Goal: Task Accomplishment & Management: Manage account settings

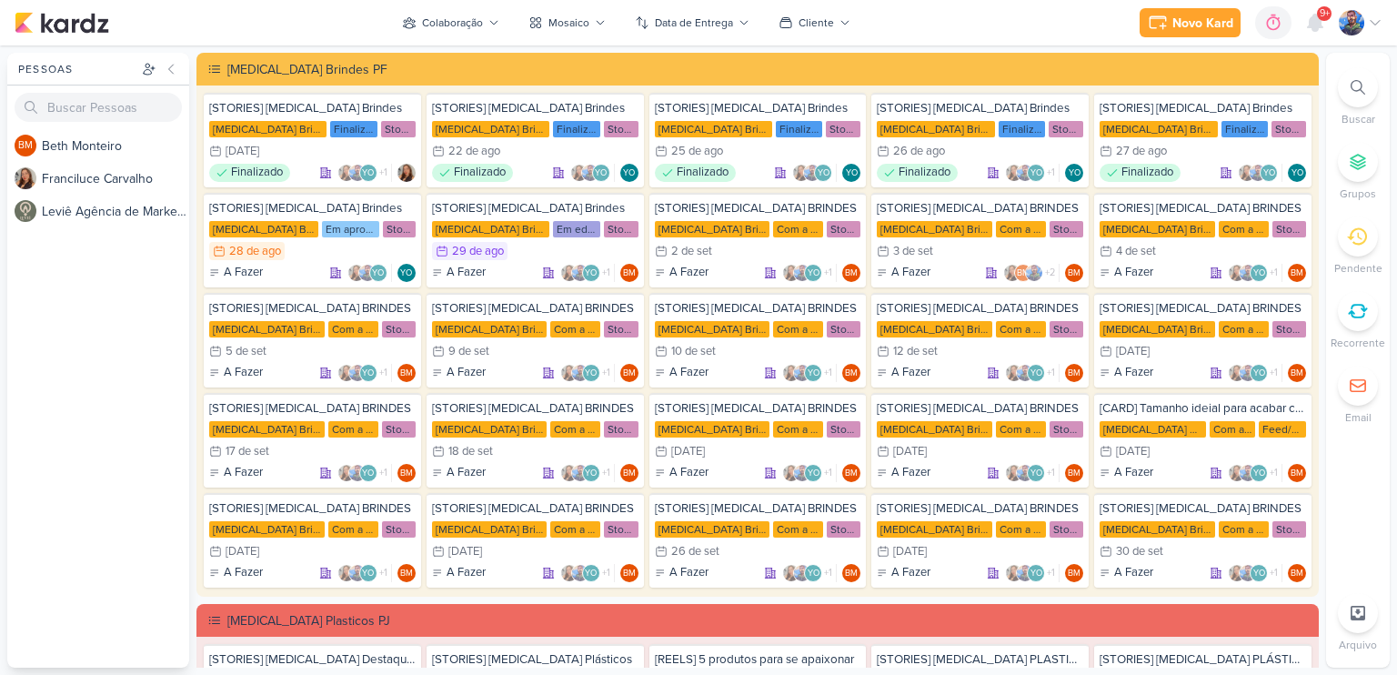
click at [57, 411] on div "BM B e t h M o n t e i r o F r a n c i l u c e C a r v a l h o L e v i ê A g ê …" at bounding box center [98, 398] width 182 height 538
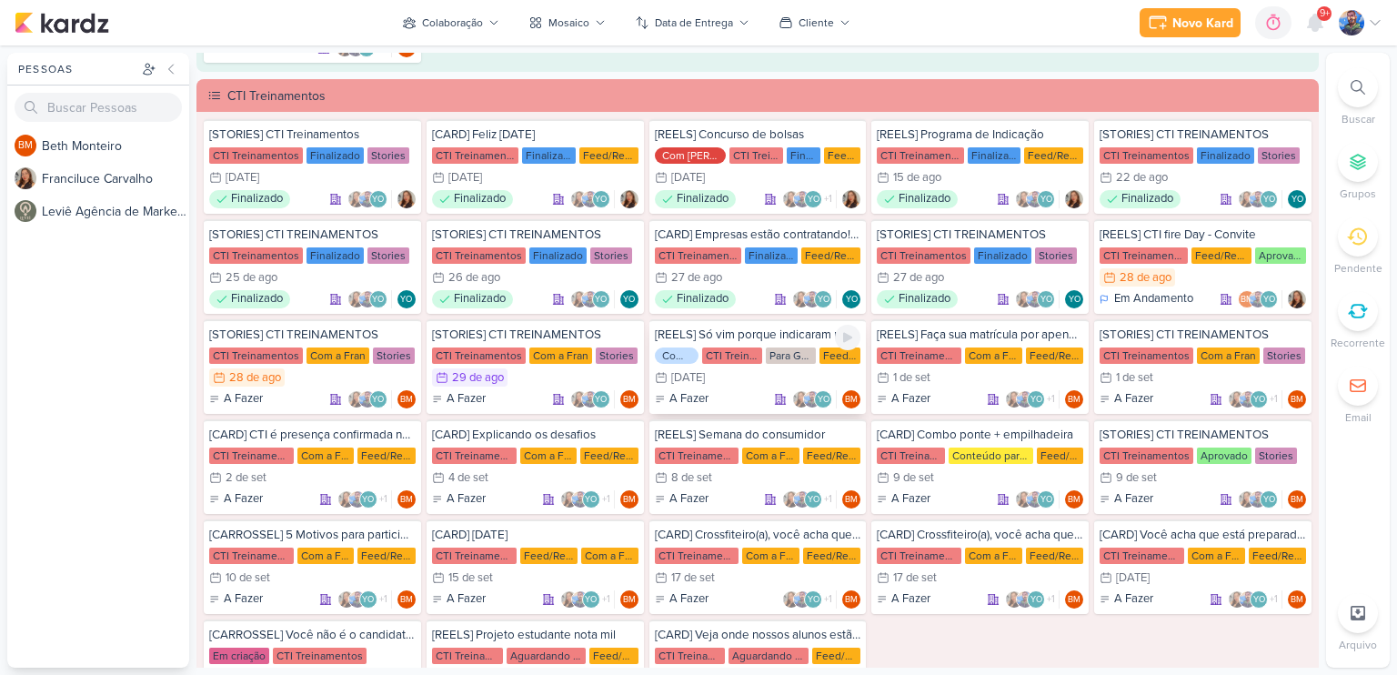
scroll to position [2176, 0]
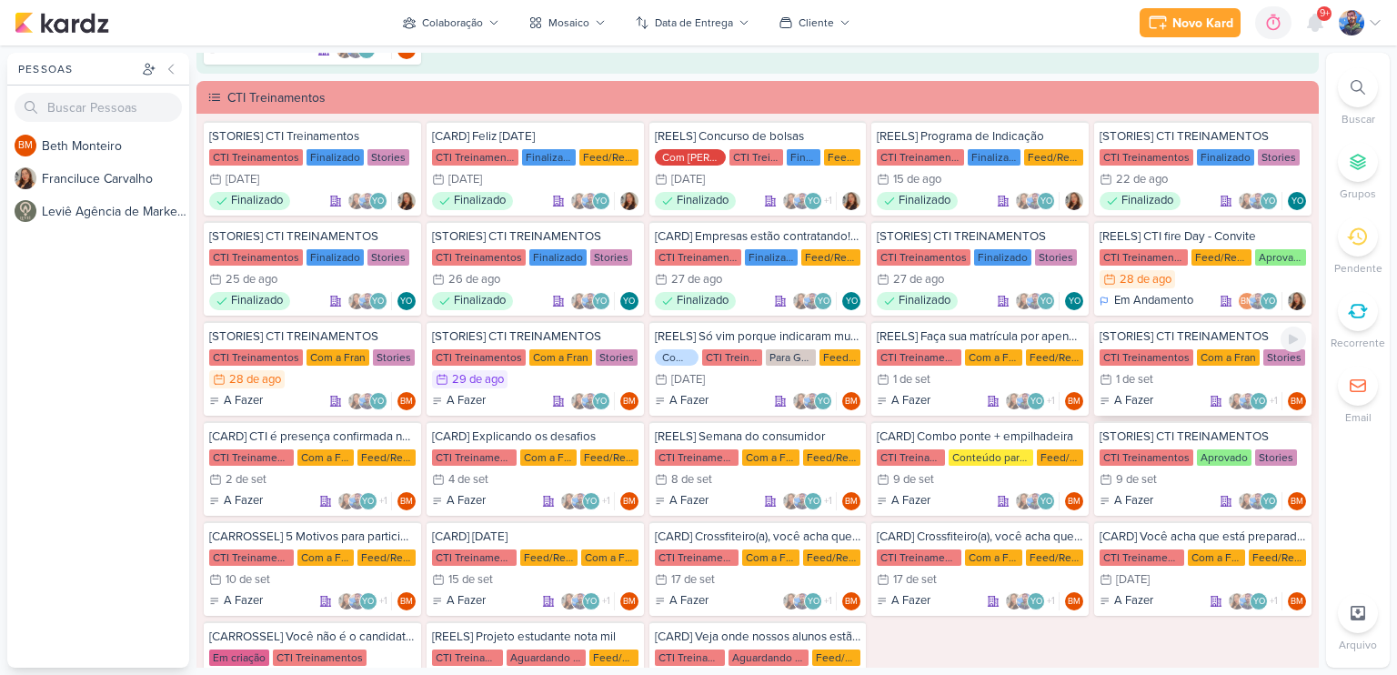
click at [1171, 370] on div "1/9 [DATE]" at bounding box center [1202, 379] width 206 height 18
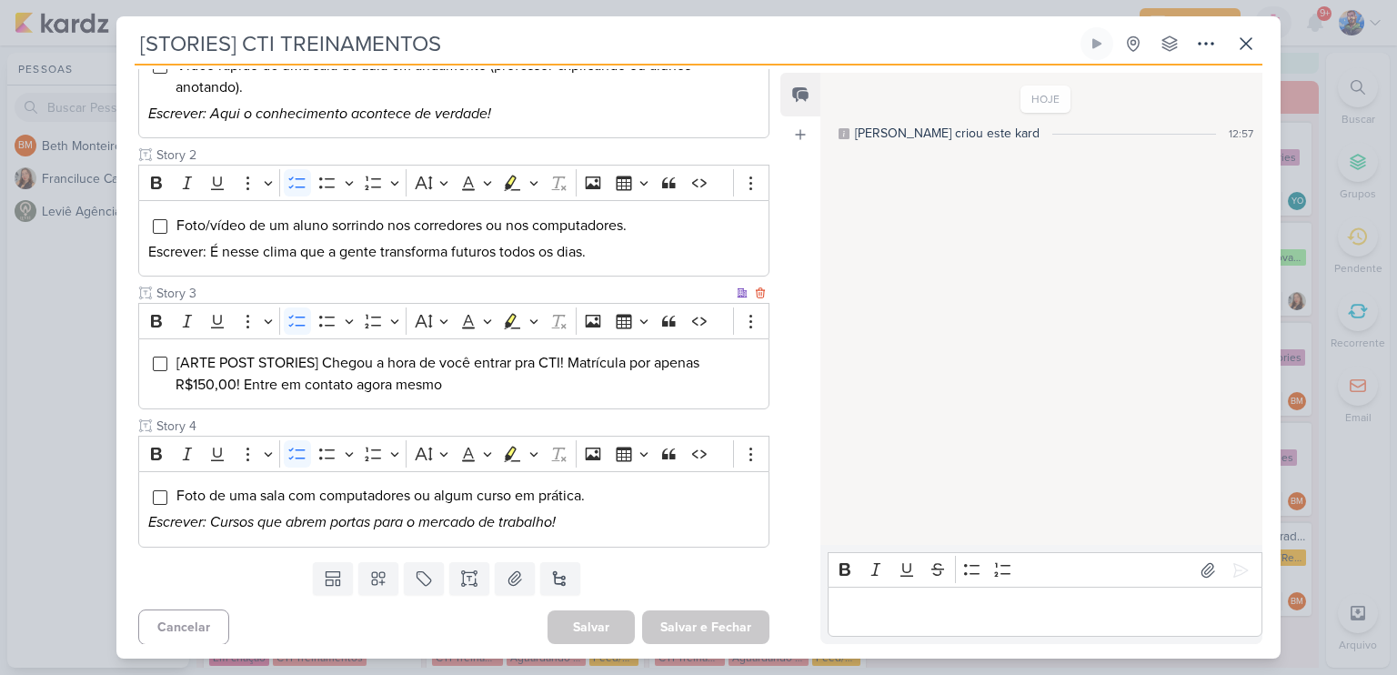
scroll to position [309, 0]
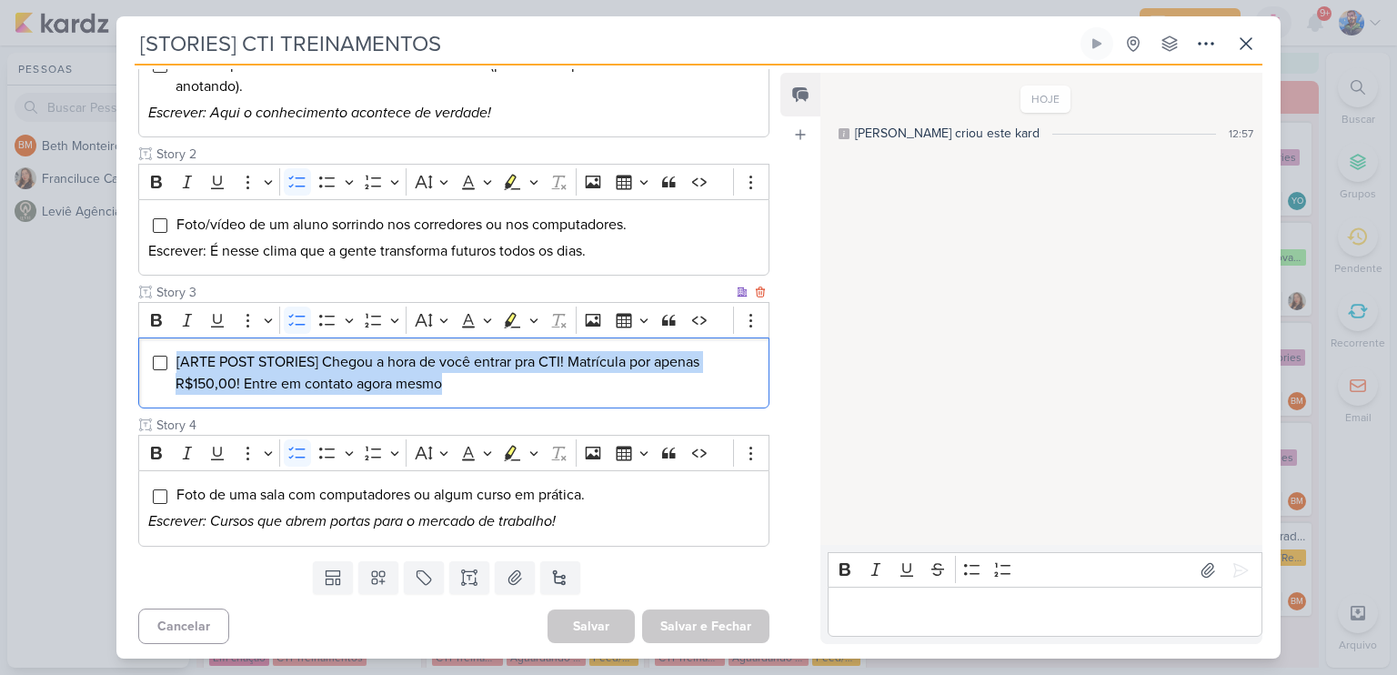
drag, startPoint x: 444, startPoint y: 381, endPoint x: 161, endPoint y: 370, distance: 283.0
click at [161, 370] on div "[ARTE POST STORIES] Chegou a hora de você entrar pra CTI! Matrícula por apenas …" at bounding box center [453, 373] width 631 height 72
click at [533, 323] on icon "Editor toolbar" at bounding box center [533, 320] width 9 height 18
click at [451, 352] on icon "Text highlight toolbar" at bounding box center [457, 351] width 16 height 15
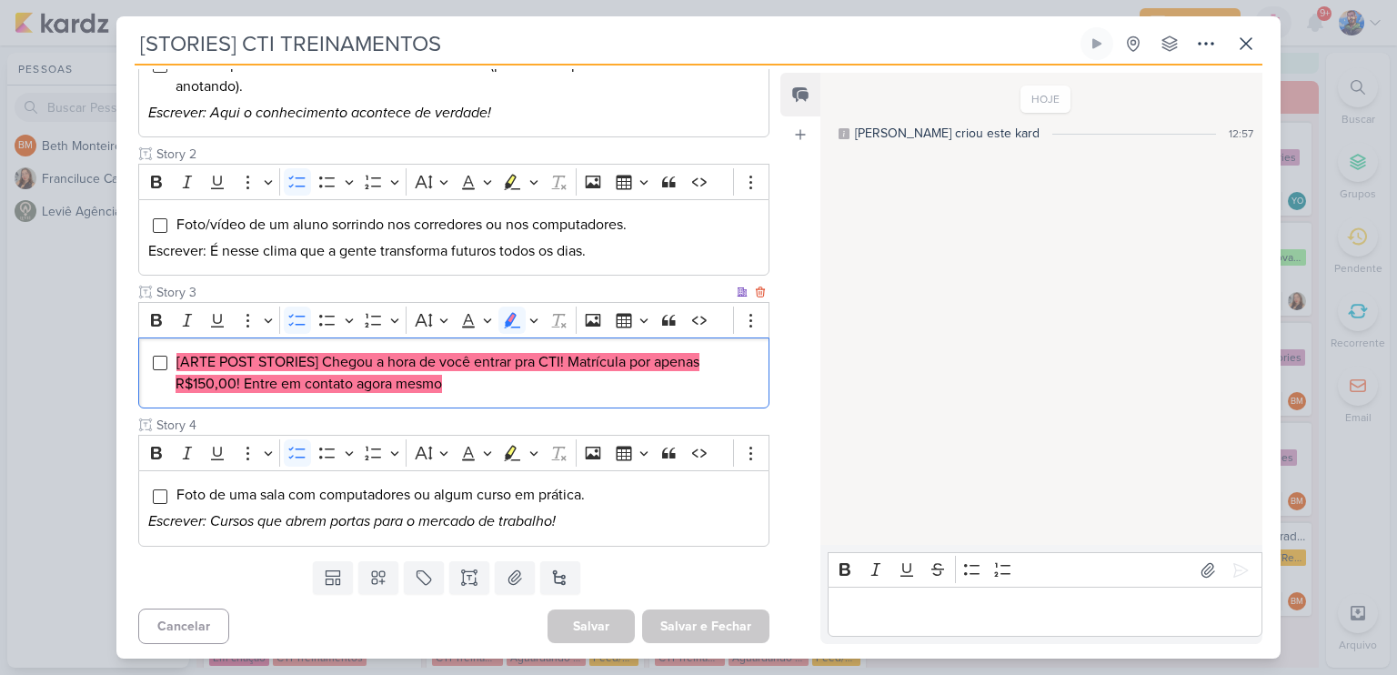
click at [528, 399] on div "[ARTE POST STORIES] Chegou a hora de você entrar pra CTI! Matrícula por apenas …" at bounding box center [453, 373] width 631 height 72
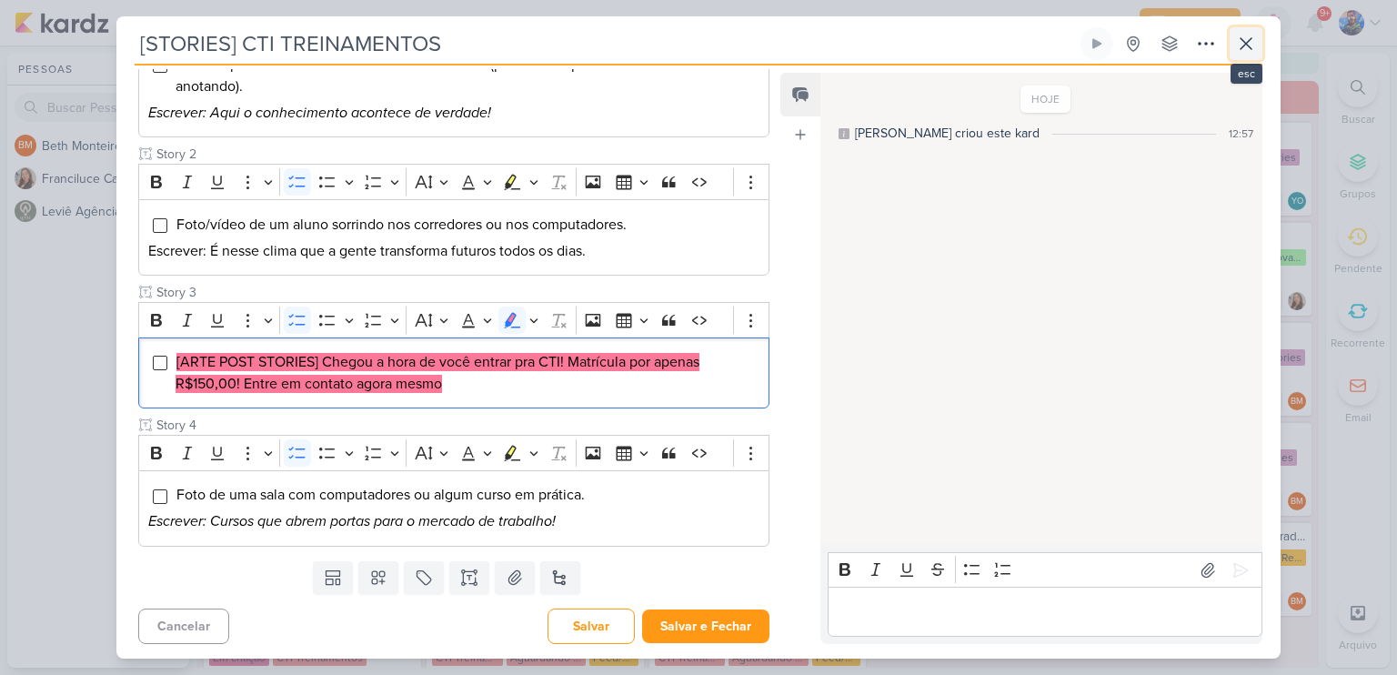
click at [1247, 48] on icon at bounding box center [1246, 44] width 22 height 22
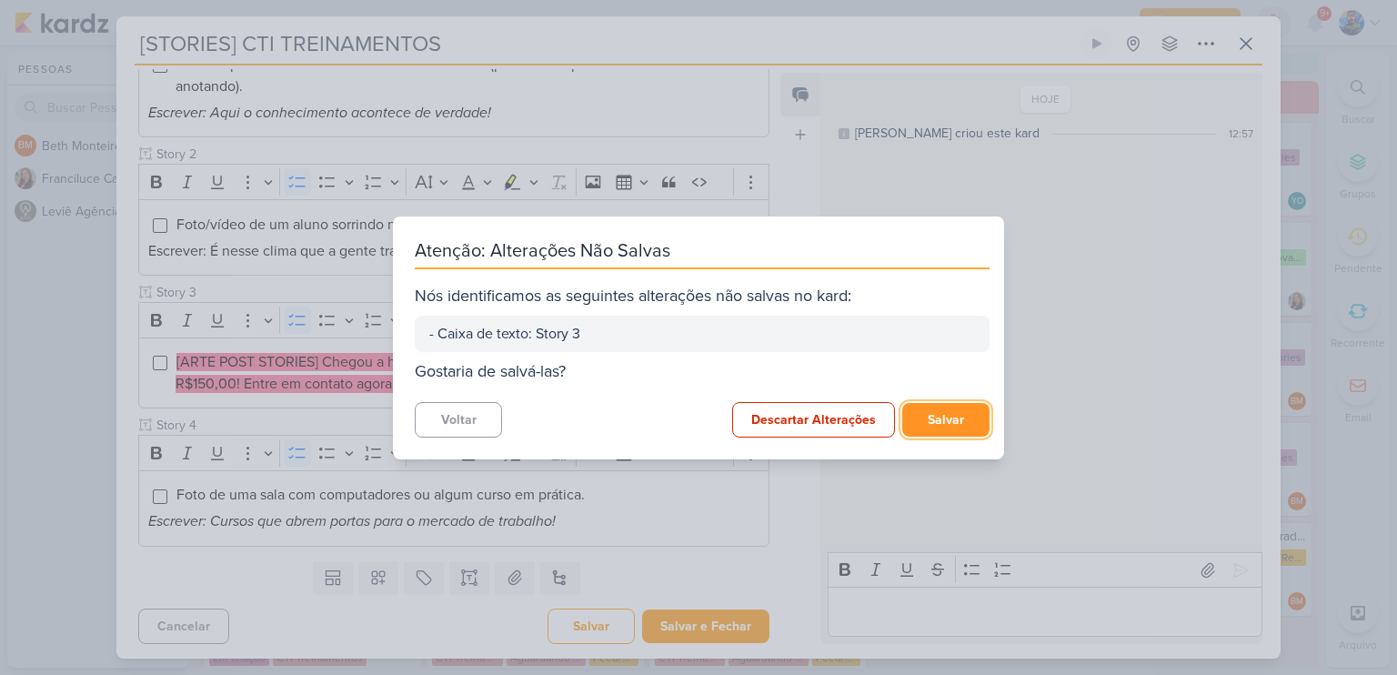
click at [947, 415] on button "Salvar" at bounding box center [945, 420] width 87 height 34
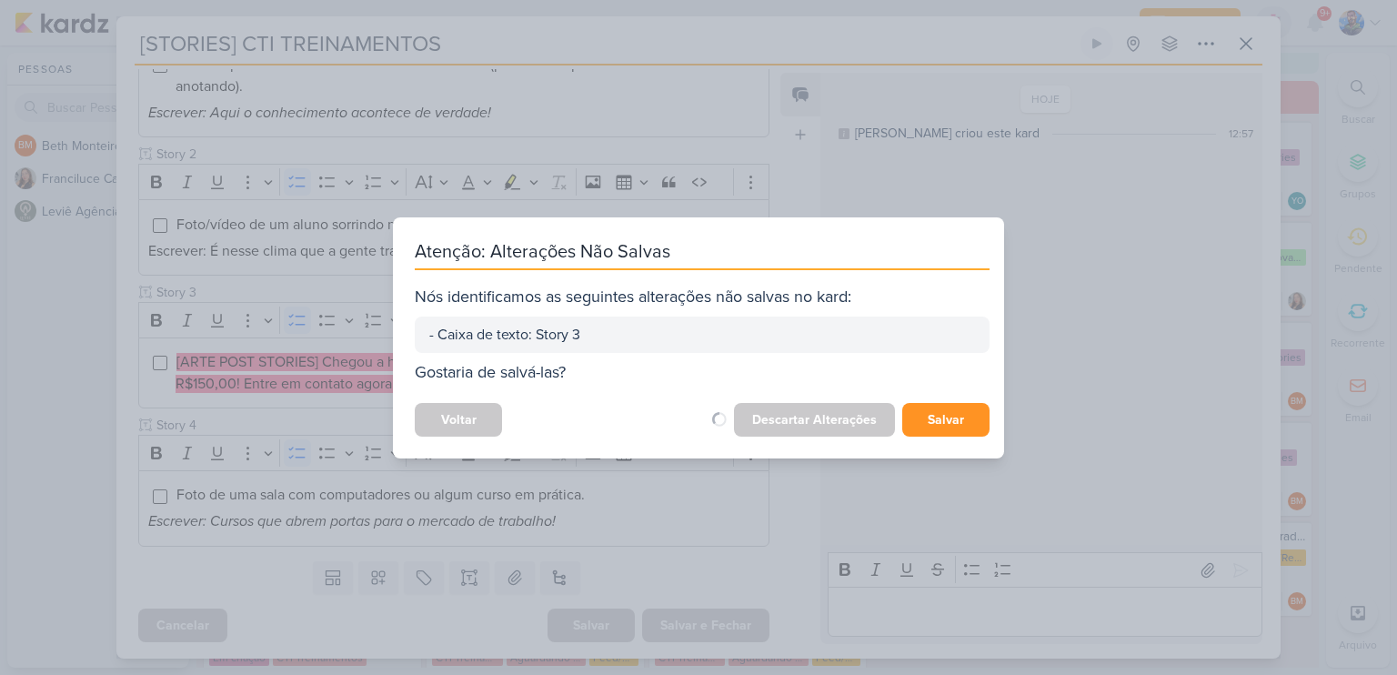
scroll to position [308, 0]
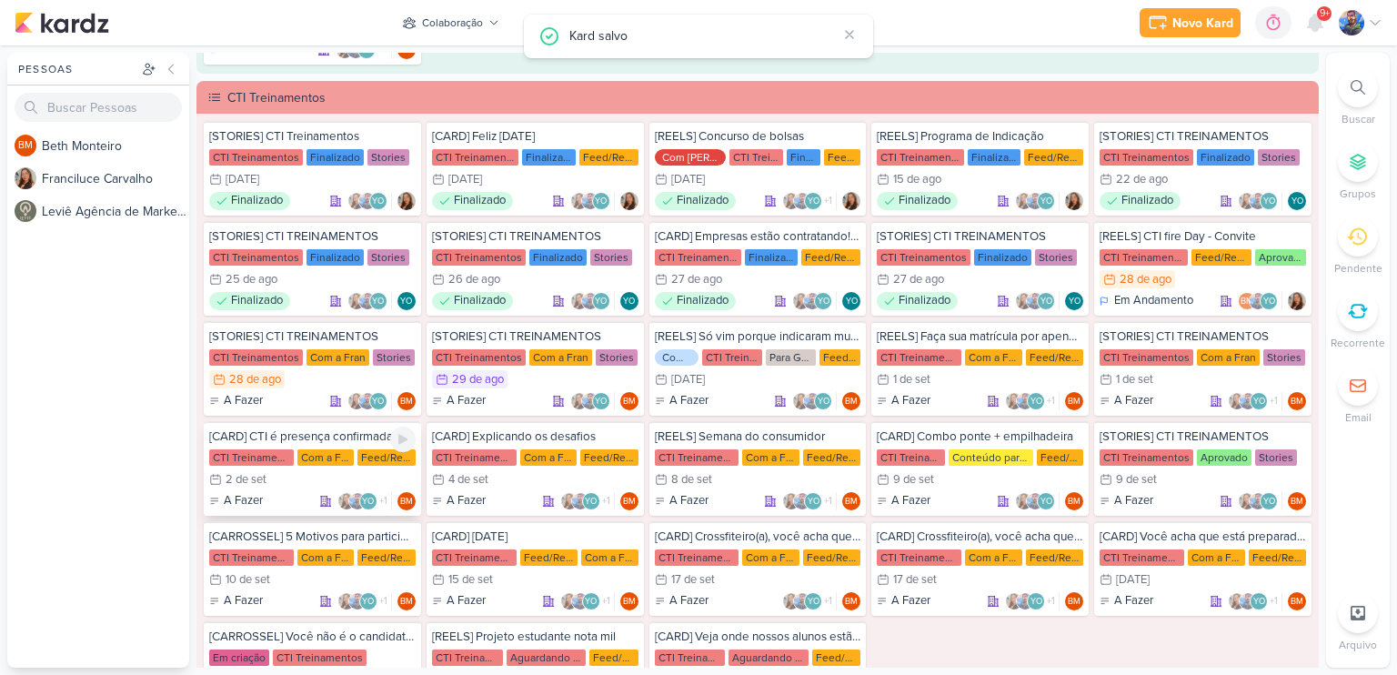
click at [270, 458] on div "[CARD] CTI é presença confirmada no Tudo nosso no shopping patio pinda CTI Trei…" at bounding box center [312, 468] width 217 height 95
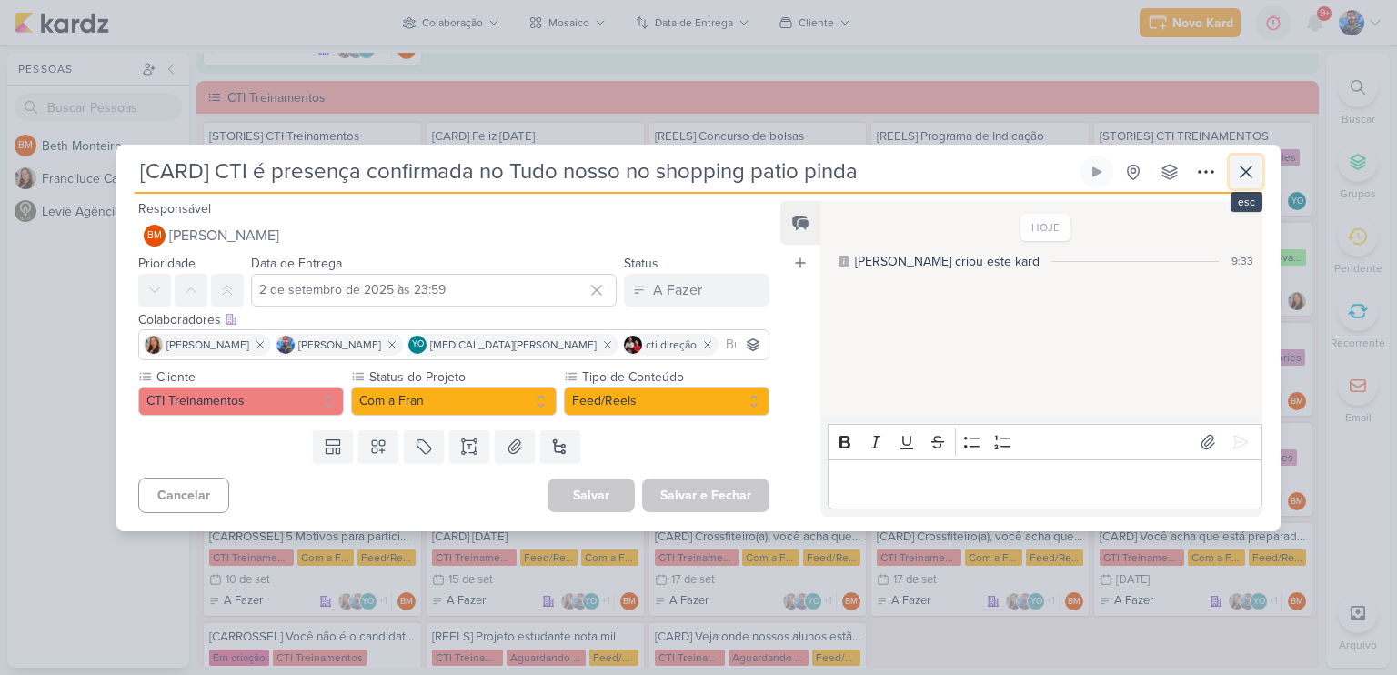
click at [1235, 161] on icon at bounding box center [1246, 172] width 22 height 22
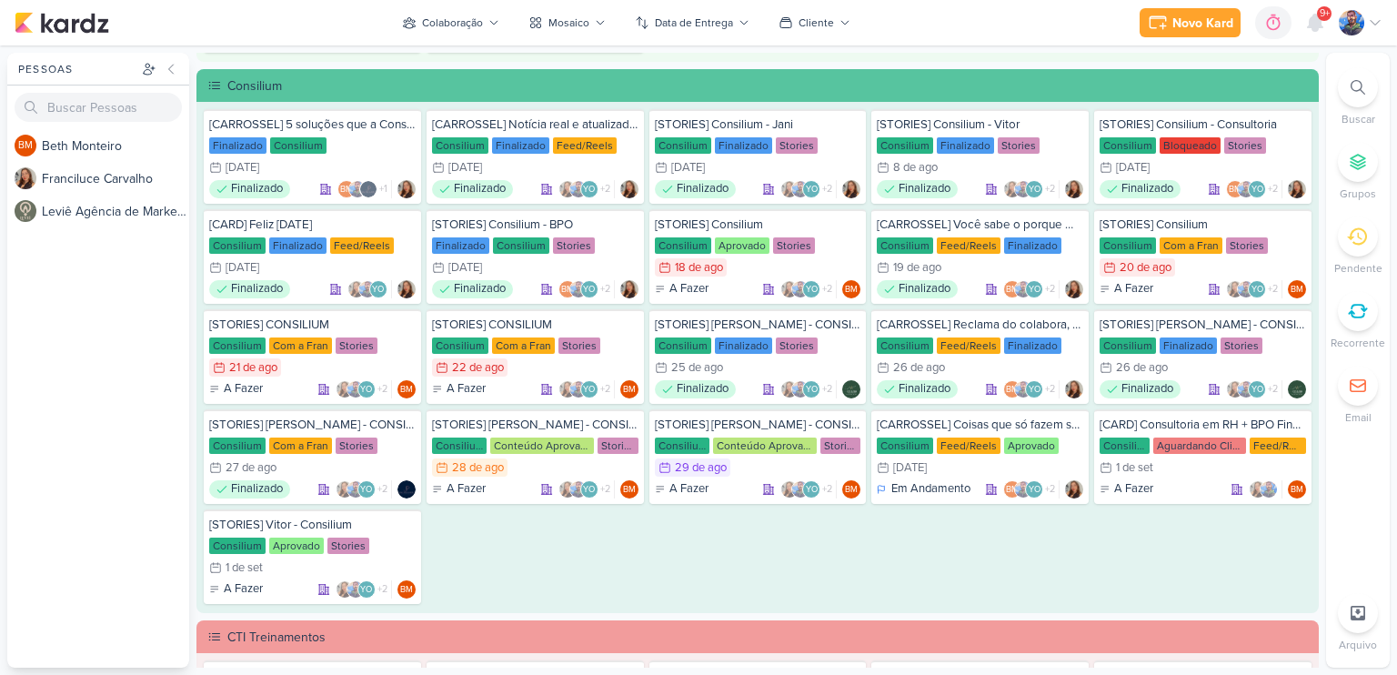
scroll to position [1630, 0]
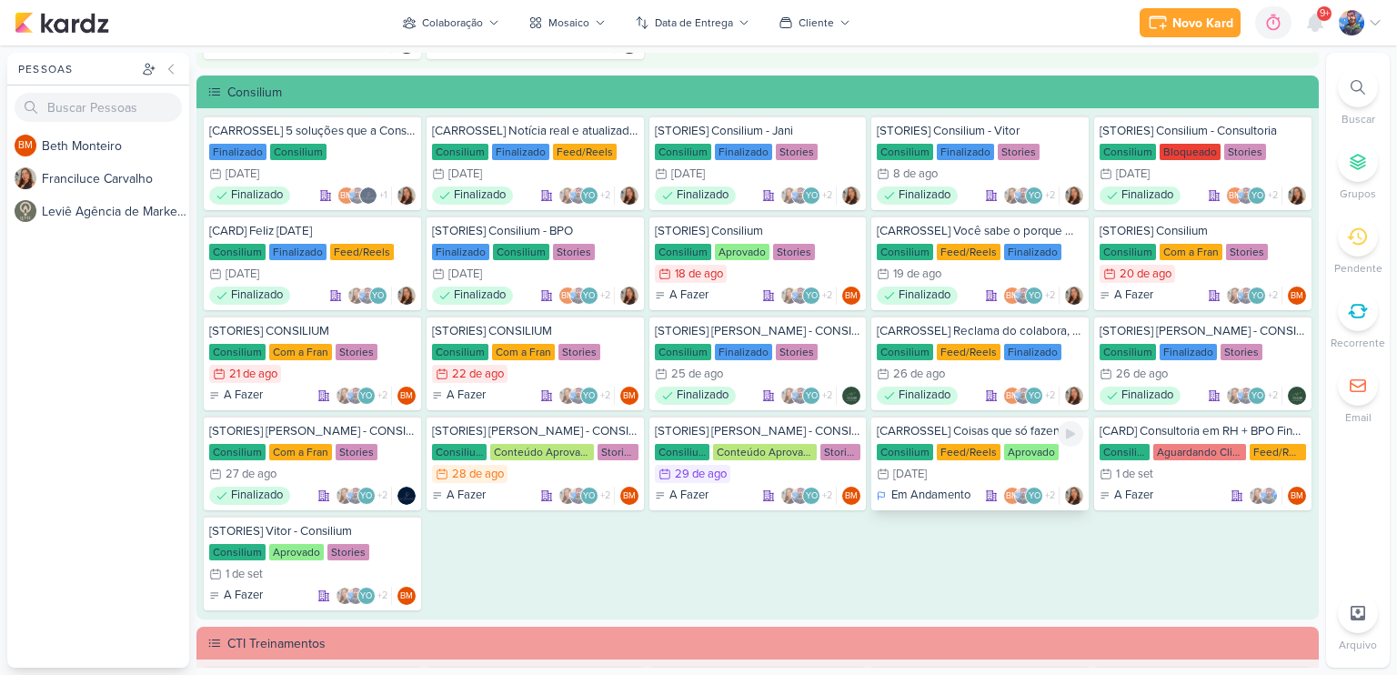
click at [962, 465] on div "30/8 [DATE]" at bounding box center [980, 474] width 206 height 18
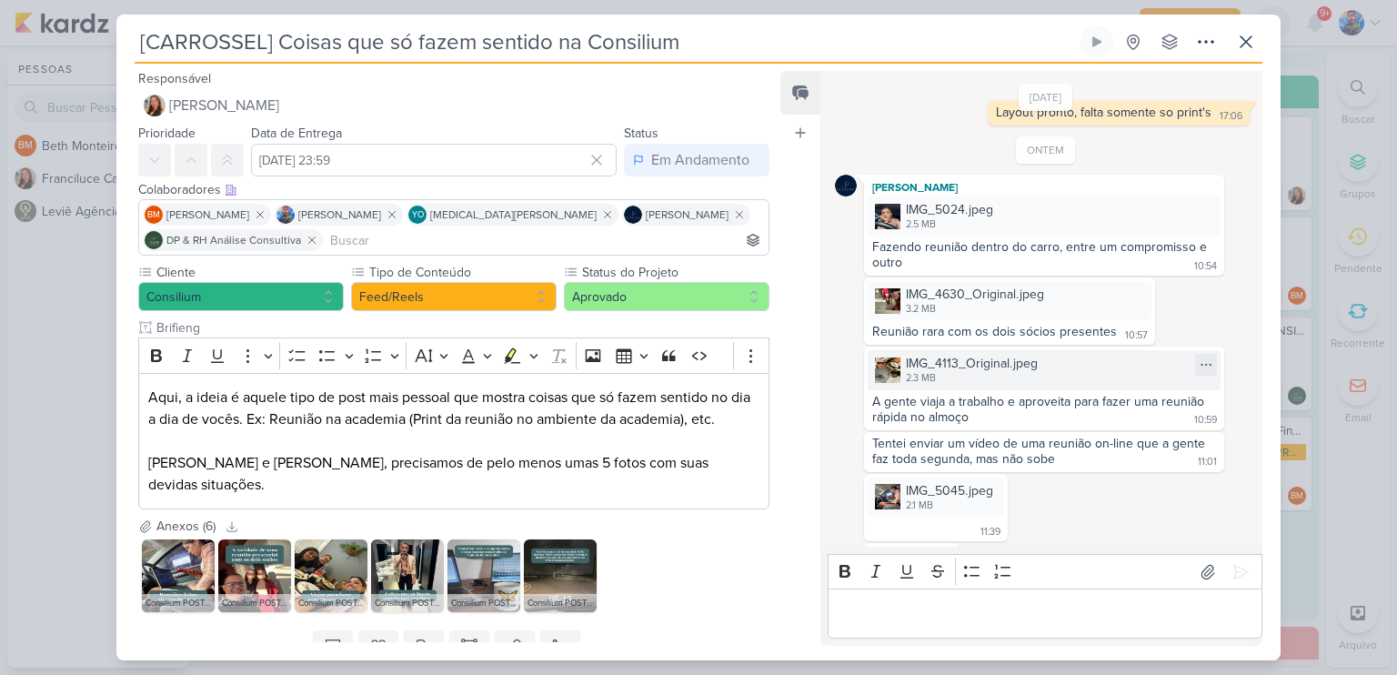
scroll to position [91, 0]
click at [1235, 45] on icon at bounding box center [1246, 42] width 22 height 22
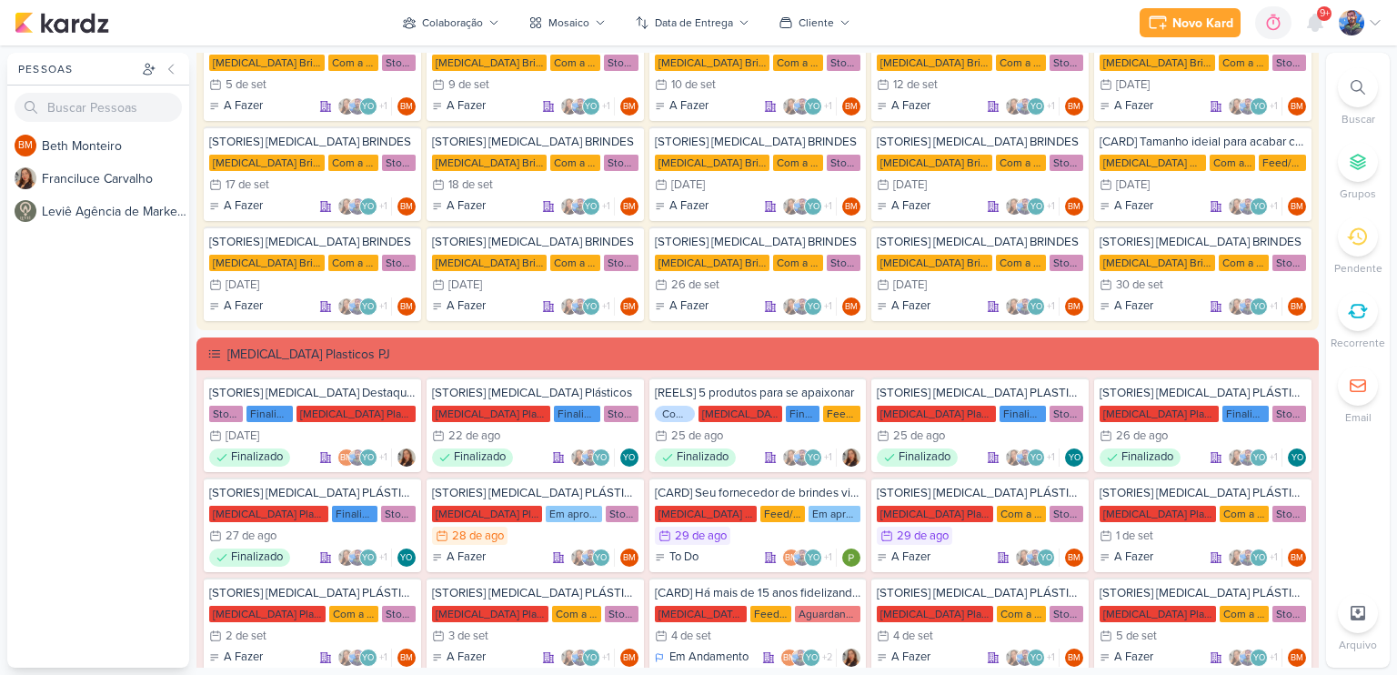
scroll to position [0, 0]
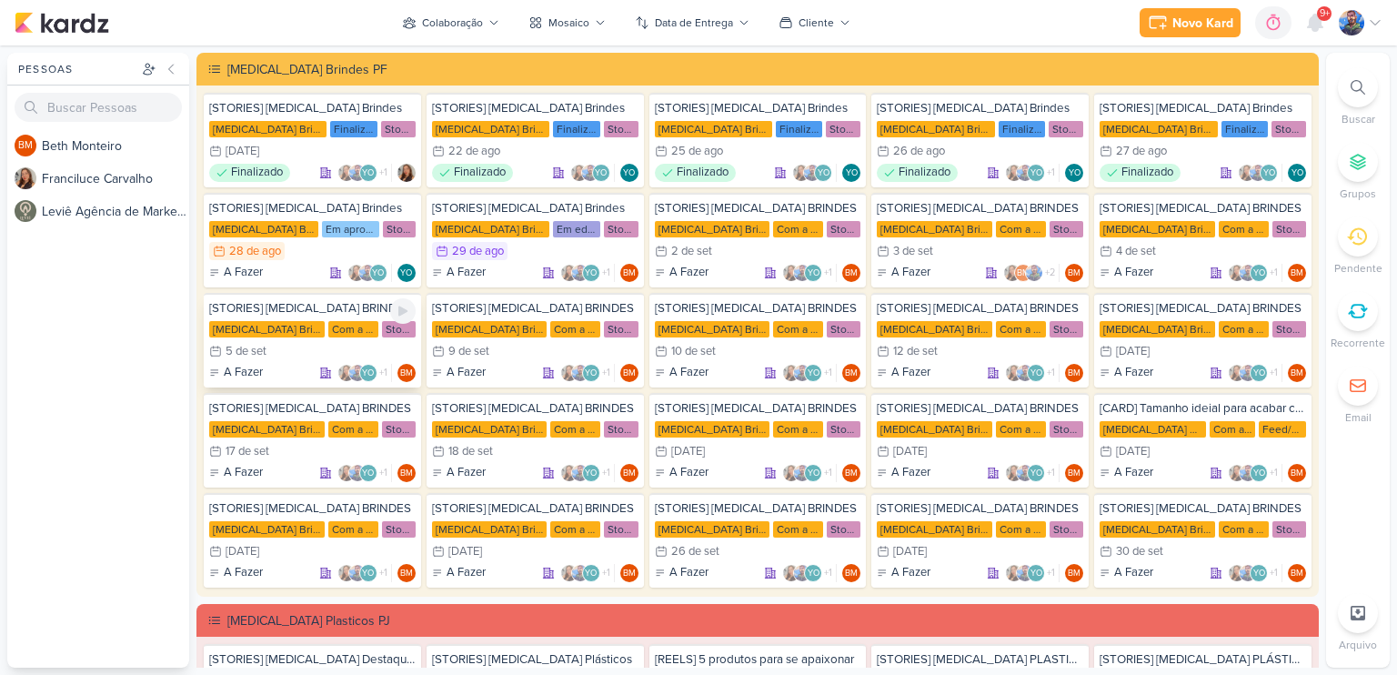
click at [331, 355] on div "5/9 [DATE]" at bounding box center [312, 351] width 206 height 18
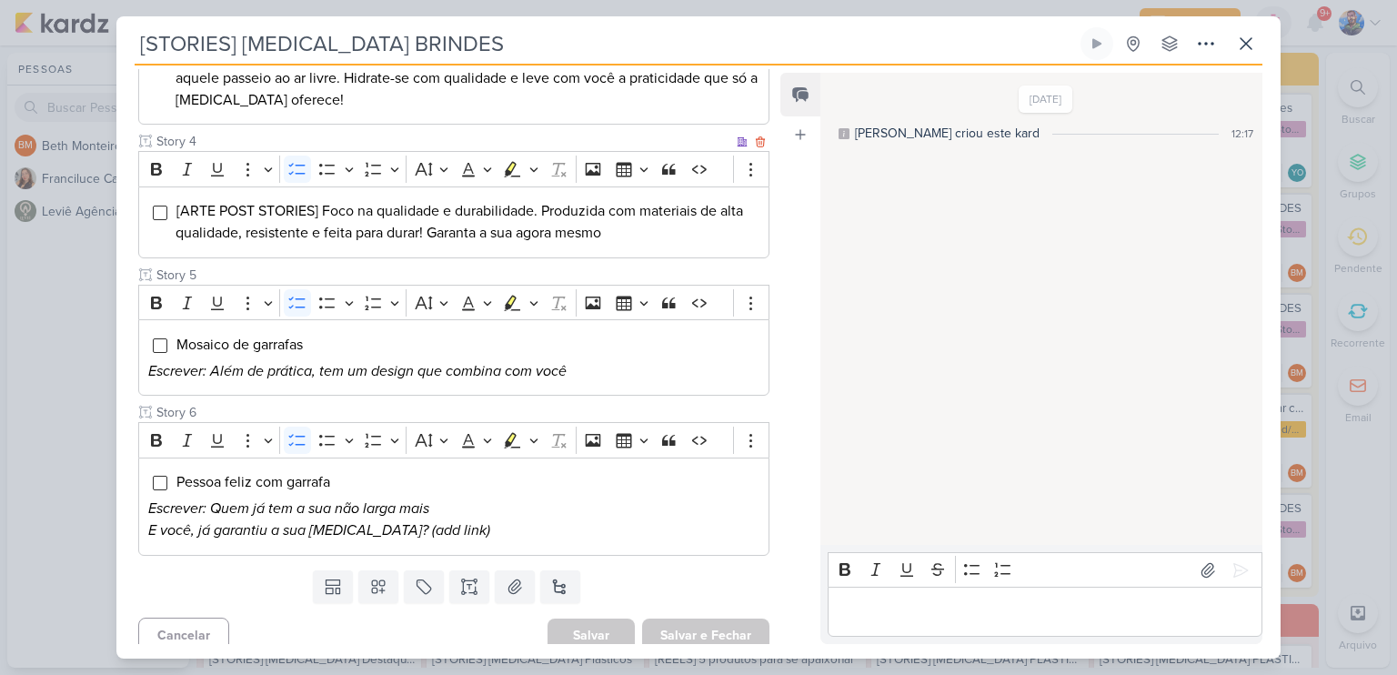
scroll to position [691, 0]
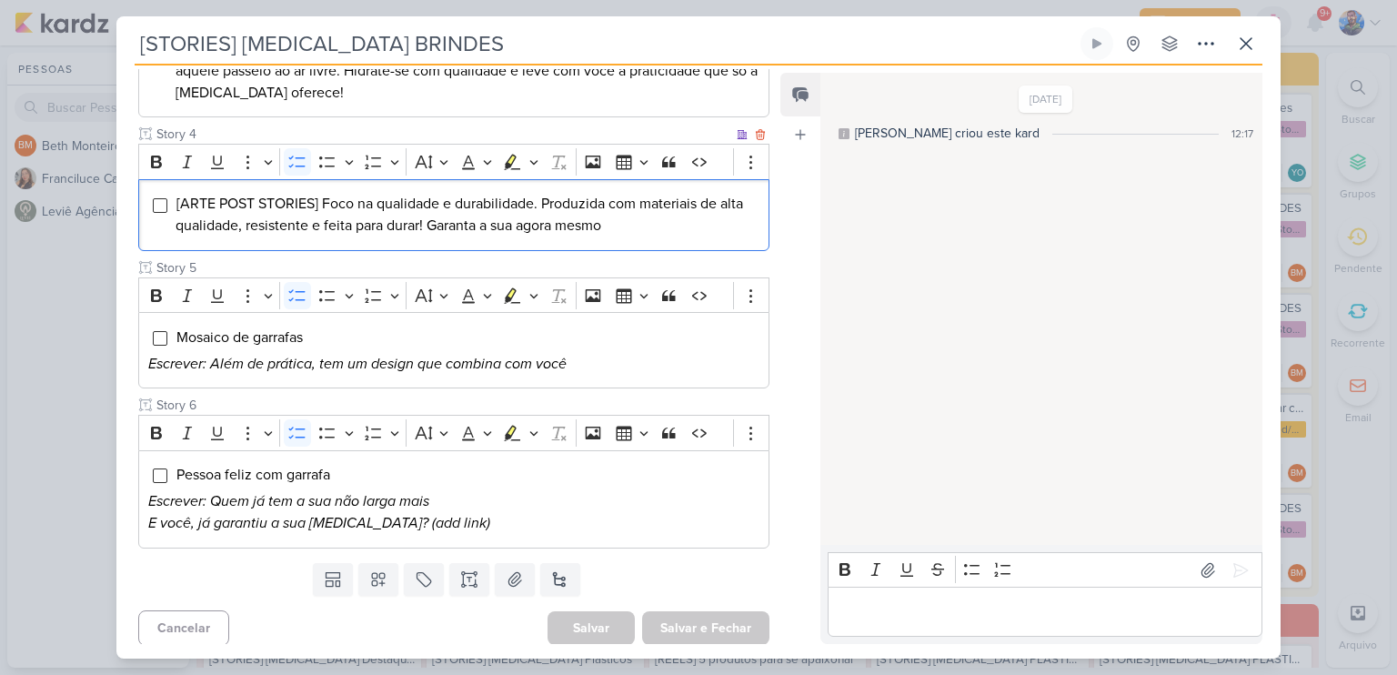
drag, startPoint x: 173, startPoint y: 195, endPoint x: 626, endPoint y: 217, distance: 453.3
click at [626, 217] on div "[ARTE POST STORIES] Foco na qualidade e durabilidade. Produzida com materiais d…" at bounding box center [453, 215] width 631 height 72
click at [533, 157] on icon "Editor toolbar" at bounding box center [533, 162] width 9 height 18
click at [460, 194] on icon "Text highlight toolbar" at bounding box center [457, 194] width 18 height 18
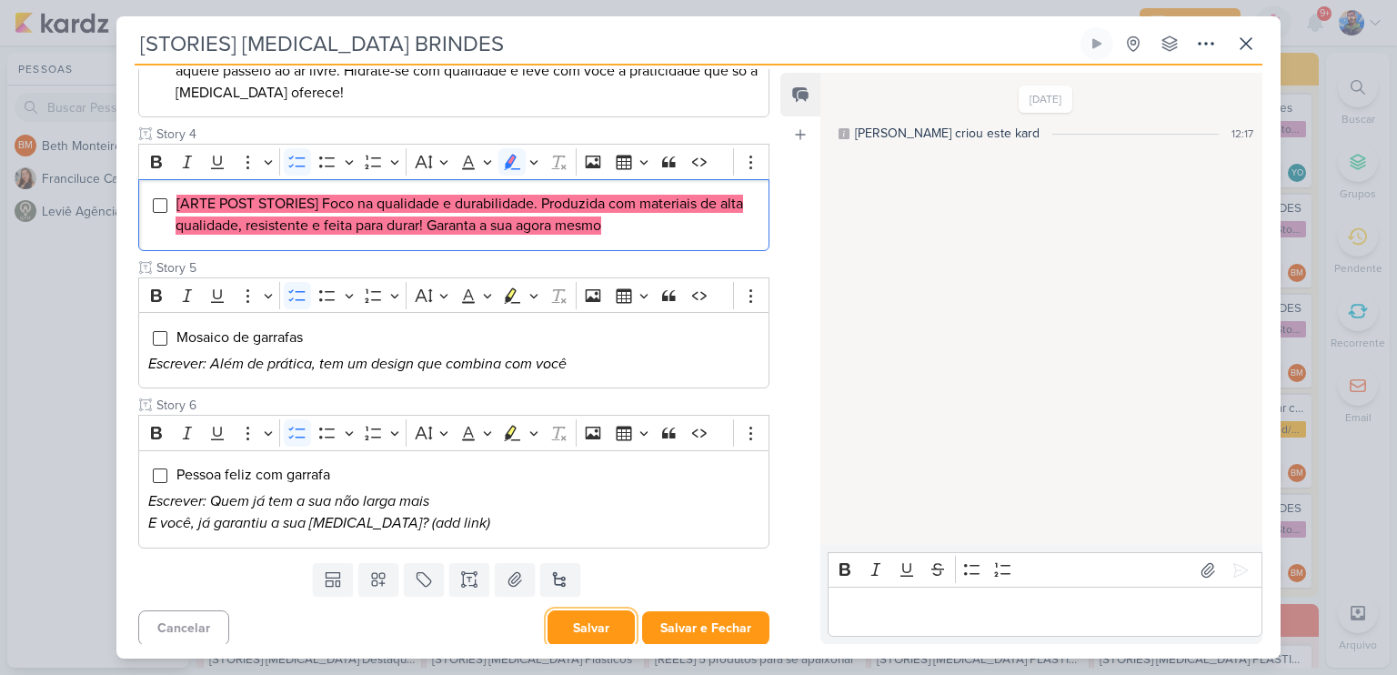
click at [582, 626] on button "Salvar" at bounding box center [590, 627] width 87 height 35
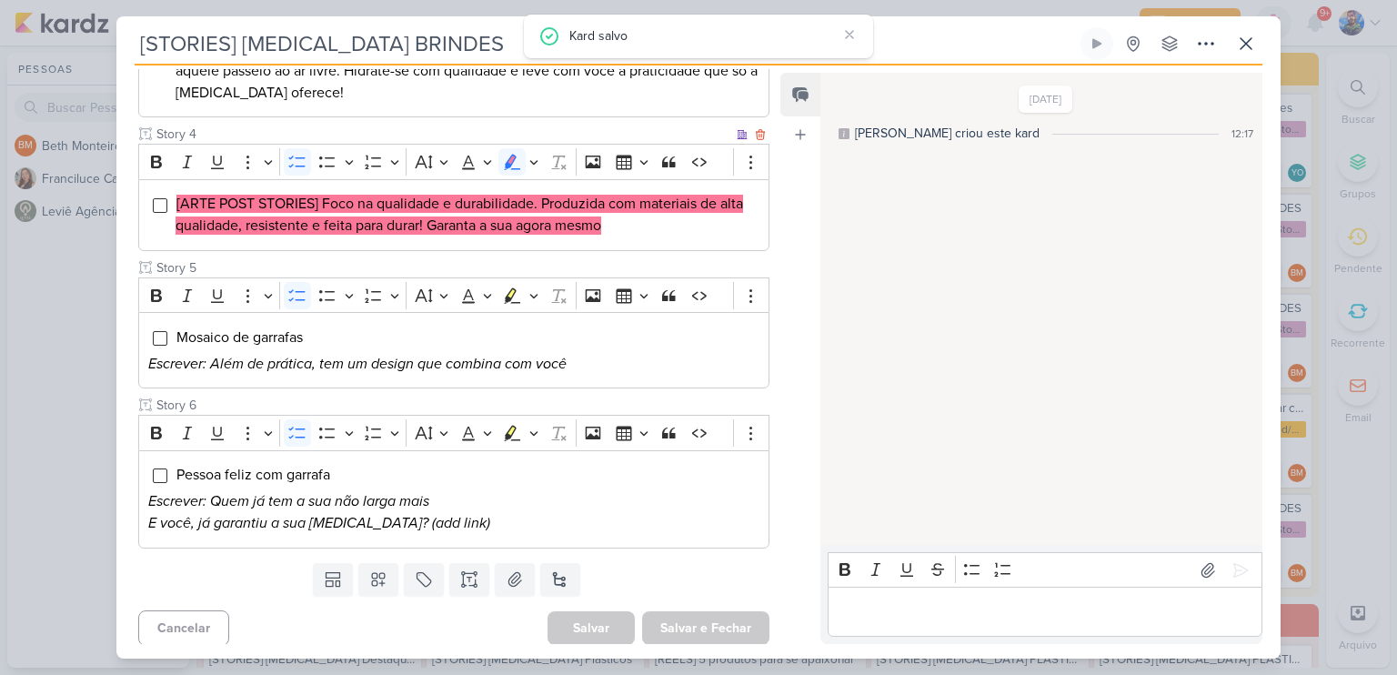
click at [650, 225] on li "[ARTE POST STORIES] Foco na qualidade e durabilidade. Produzida com materiais d…" at bounding box center [467, 215] width 584 height 44
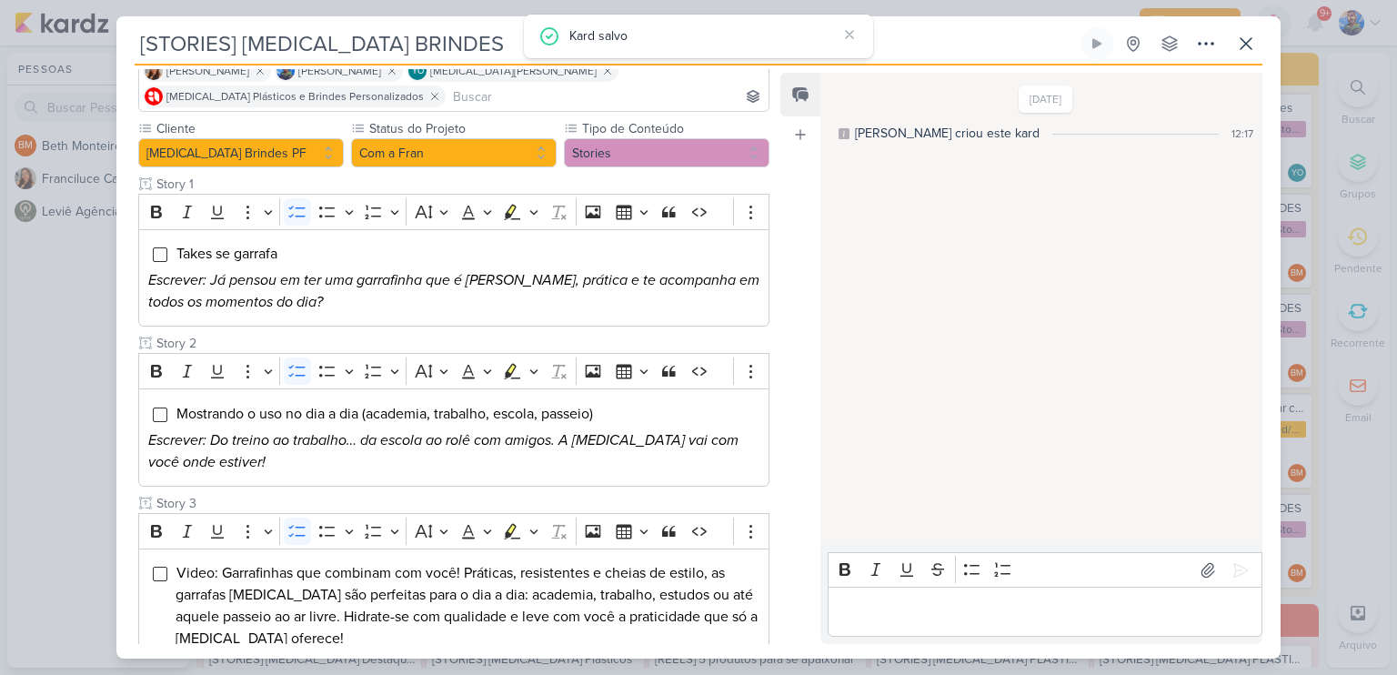
scroll to position [0, 0]
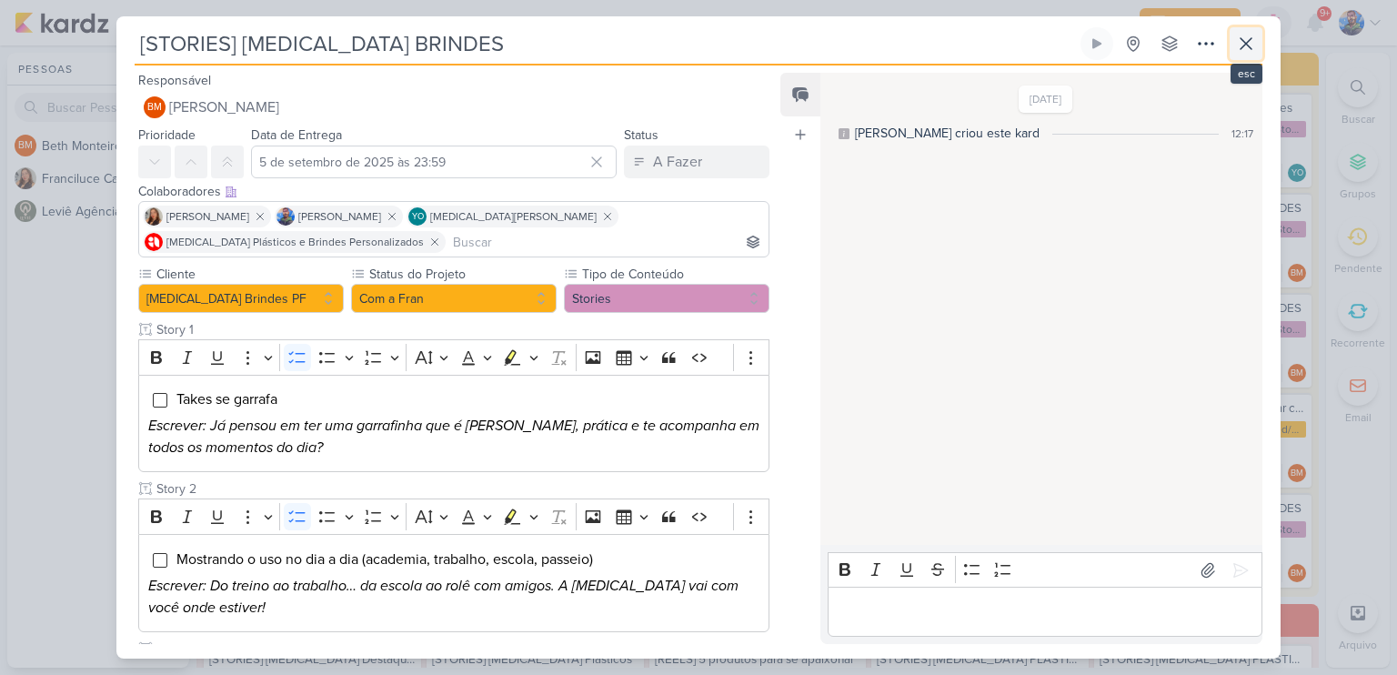
click at [1237, 37] on icon at bounding box center [1246, 44] width 22 height 22
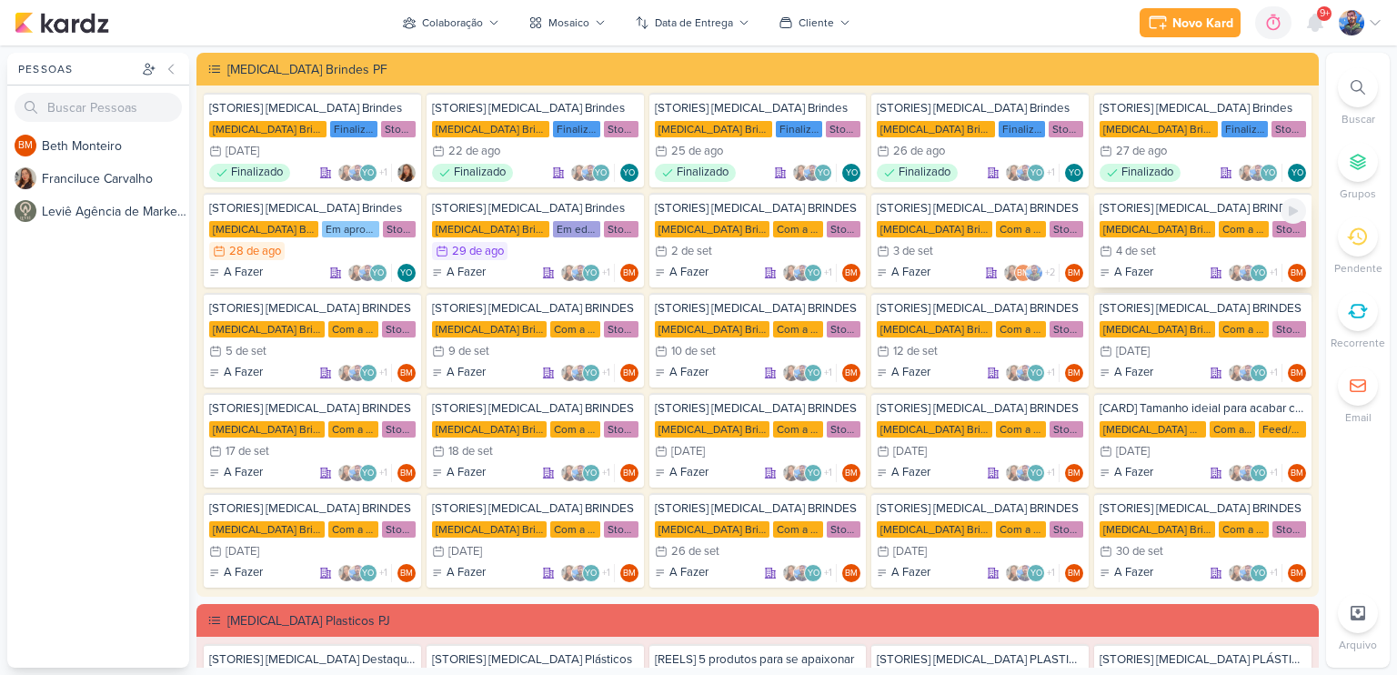
click at [1168, 249] on div "4/9 [DATE]" at bounding box center [1202, 251] width 206 height 18
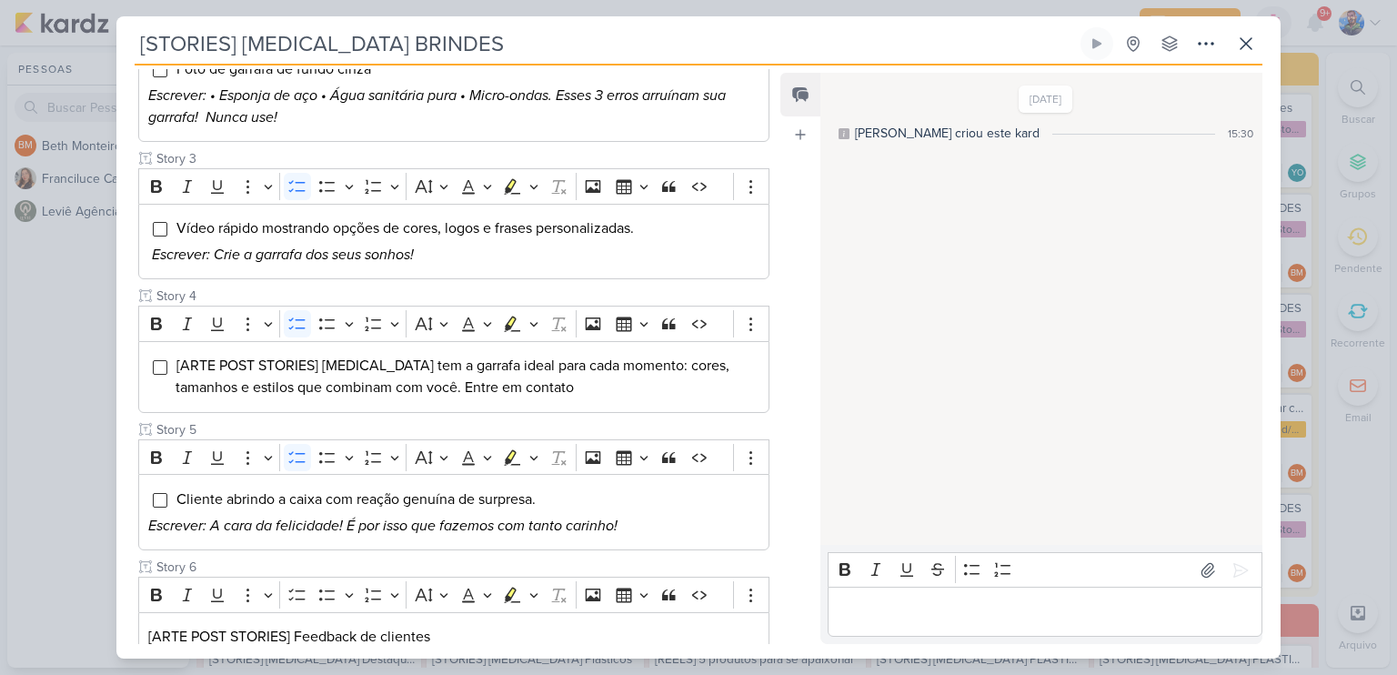
scroll to position [546, 0]
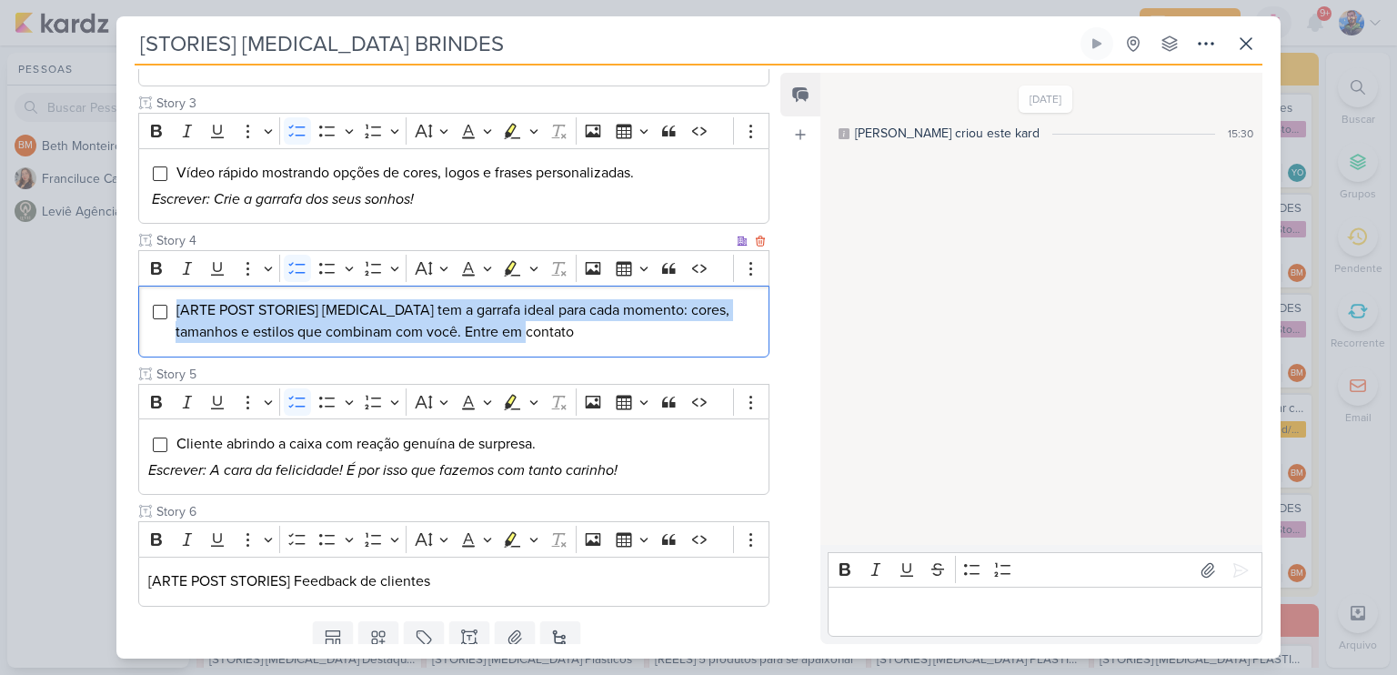
drag, startPoint x: 516, startPoint y: 320, endPoint x: 170, endPoint y: 293, distance: 346.6
click at [170, 293] on div "[ARTE POST STORIES] [MEDICAL_DATA] tem a garrafa ideal para cada momento: cores…" at bounding box center [453, 322] width 631 height 72
click at [534, 259] on icon "Editor toolbar" at bounding box center [533, 268] width 9 height 18
click at [454, 293] on icon "Text highlight toolbar" at bounding box center [457, 300] width 16 height 15
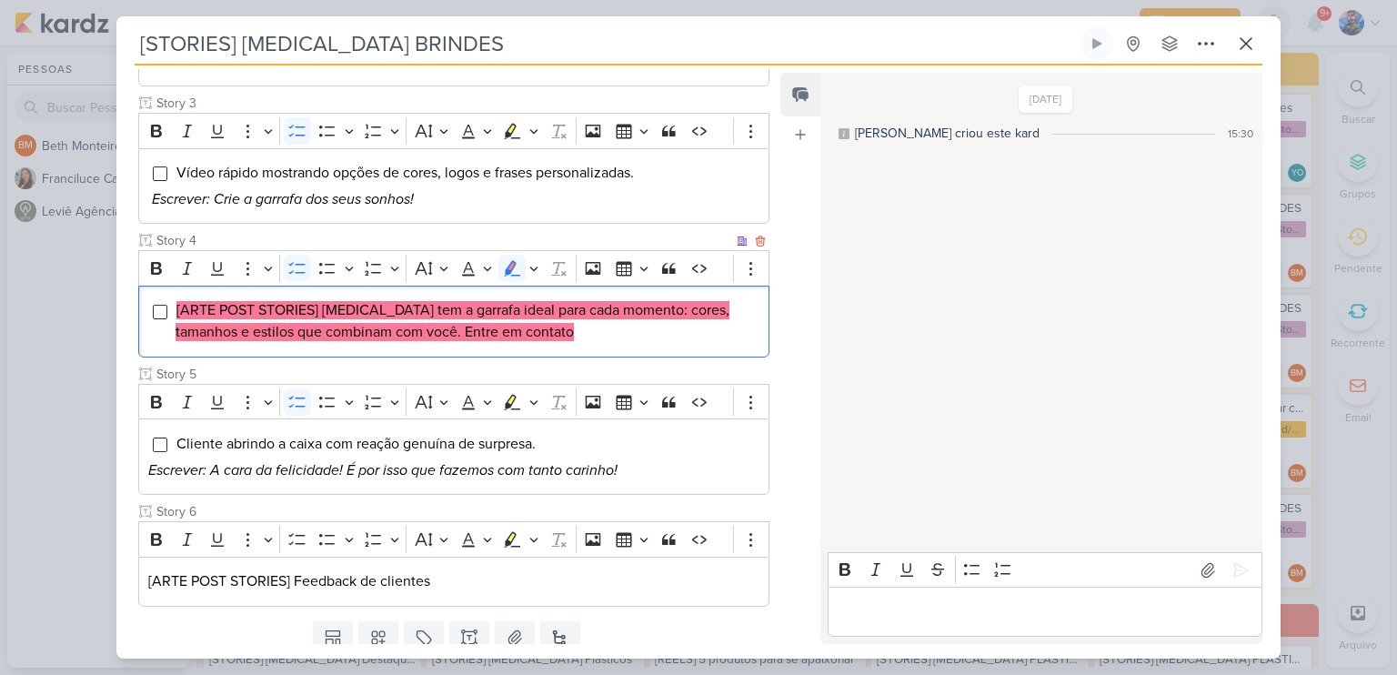
click at [490, 311] on mark "[ARTE POST STORIES] [MEDICAL_DATA] tem a garrafa ideal para cada momento: cores…" at bounding box center [452, 321] width 554 height 40
click at [564, 318] on li "[ARTE POST STORIES] [MEDICAL_DATA] tem a garrafa ideal para cada momento: cores…" at bounding box center [467, 321] width 584 height 44
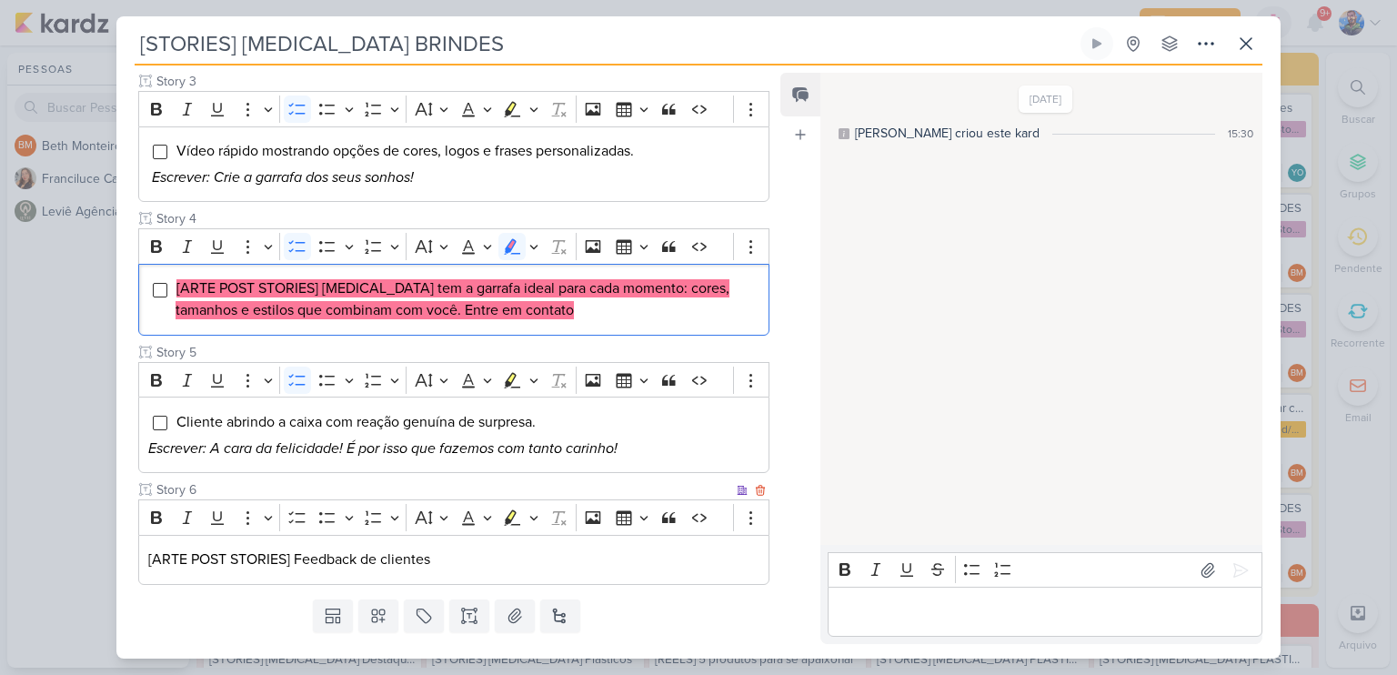
scroll to position [582, 0]
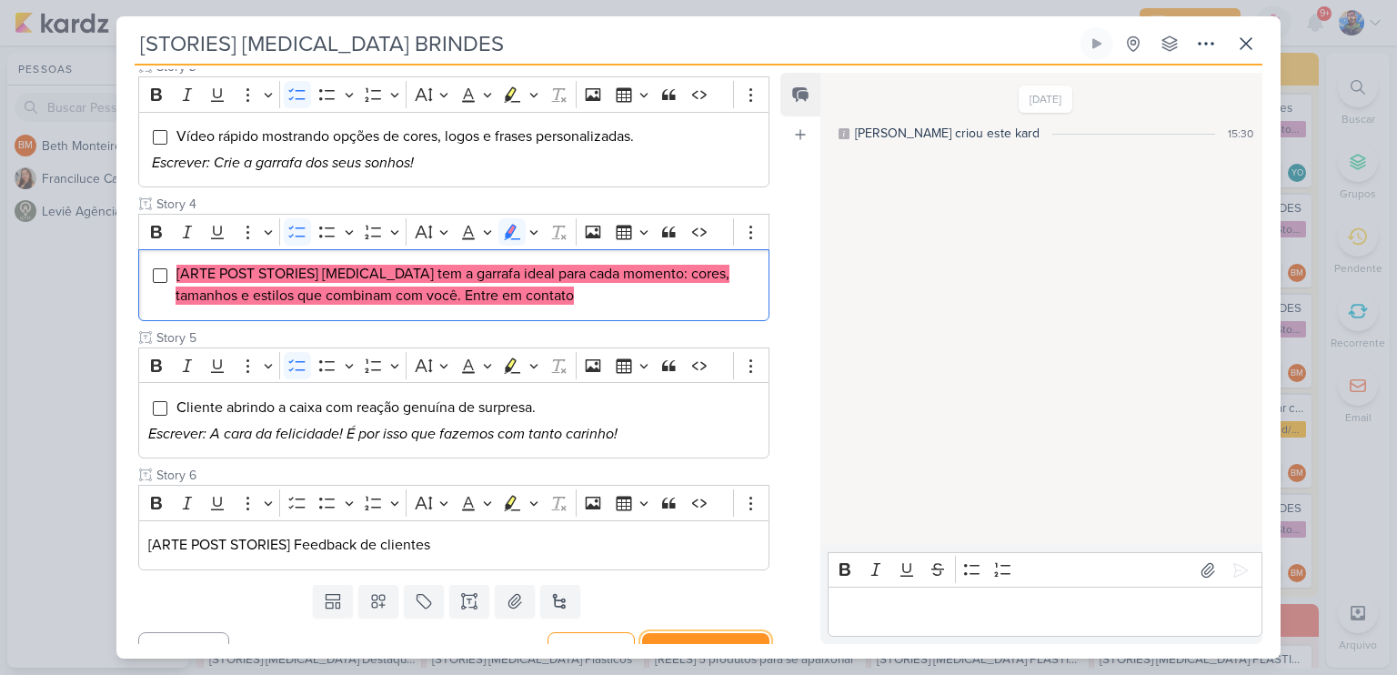
click at [696, 633] on button "Salvar e Fechar" at bounding box center [705, 650] width 127 height 34
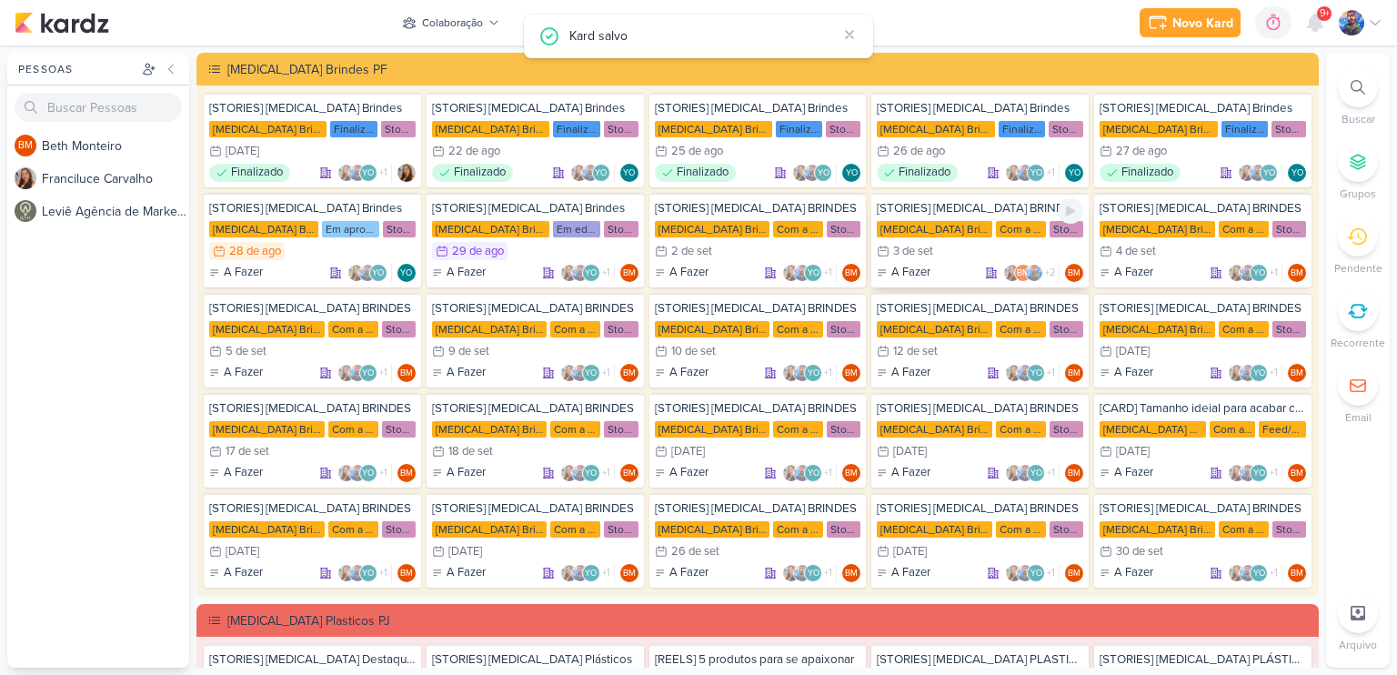
click at [997, 255] on div "3/9 [DATE]" at bounding box center [980, 251] width 206 height 18
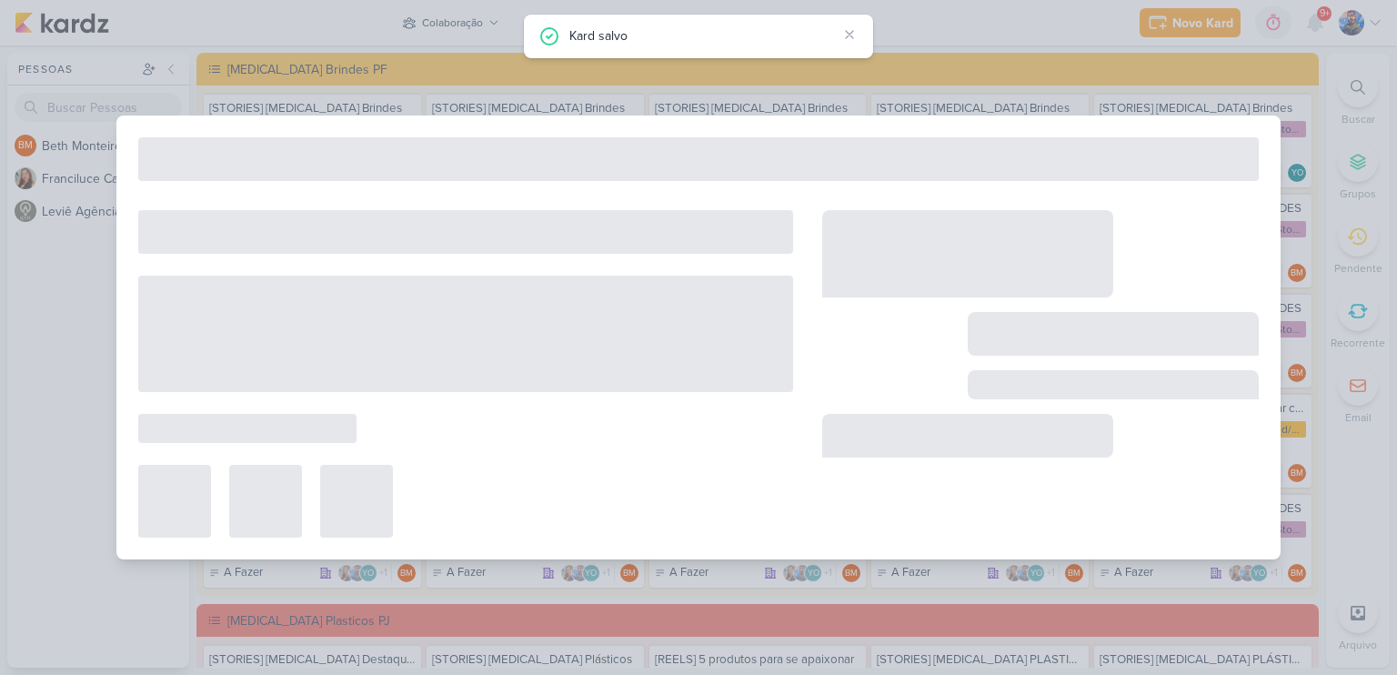
type input "3 de setembro de 2025 às 23:59"
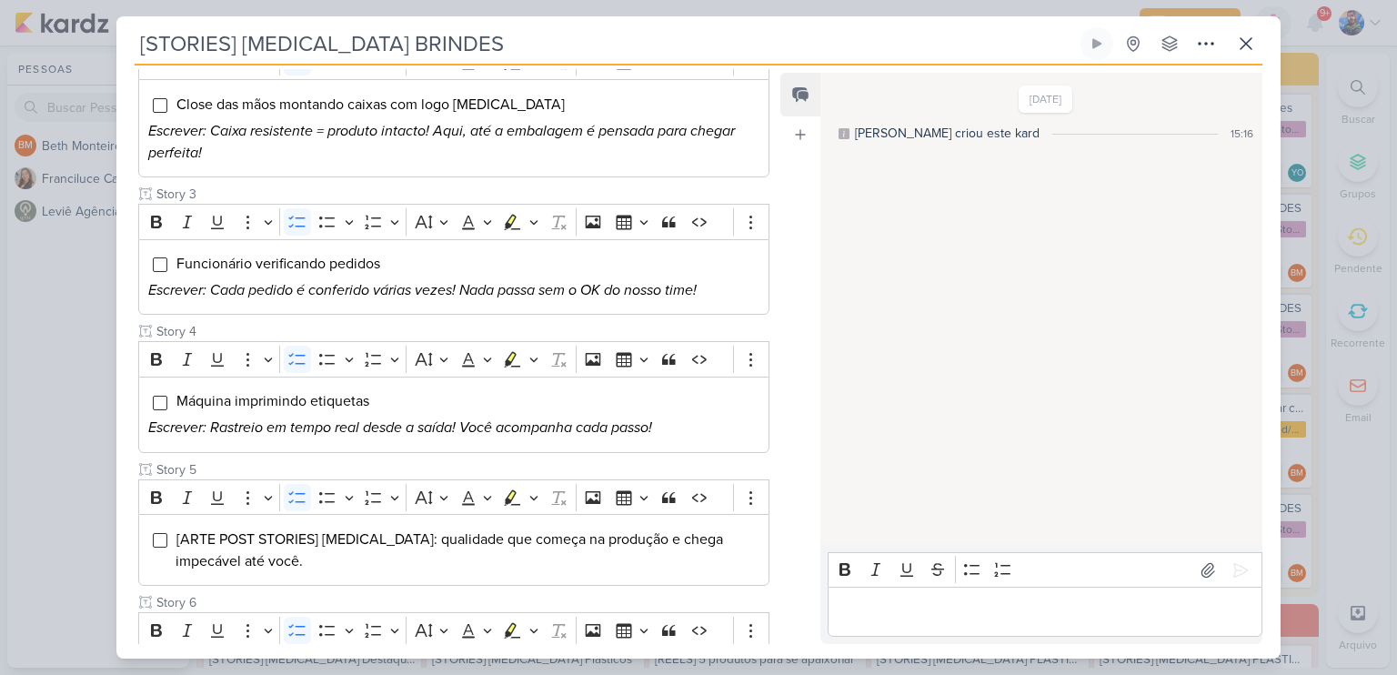
scroll to position [630, 0]
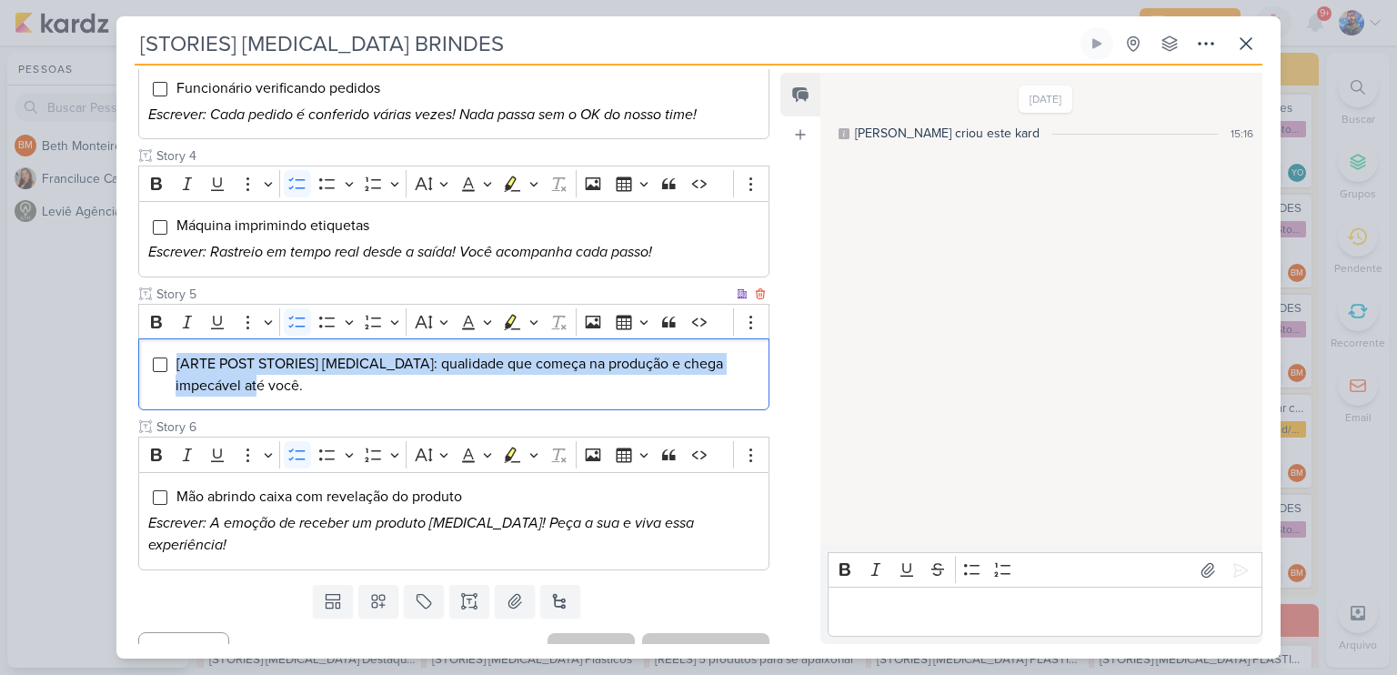
drag, startPoint x: 226, startPoint y: 394, endPoint x: 173, endPoint y: 358, distance: 64.3
click at [173, 358] on div "[ARTE POST STORIES] [MEDICAL_DATA]: qualidade que começa na produção e chega im…" at bounding box center [453, 374] width 631 height 72
click at [526, 319] on button "Highlight" at bounding box center [533, 321] width 15 height 27
click at [444, 350] on button "Pink marker" at bounding box center [457, 352] width 27 height 27
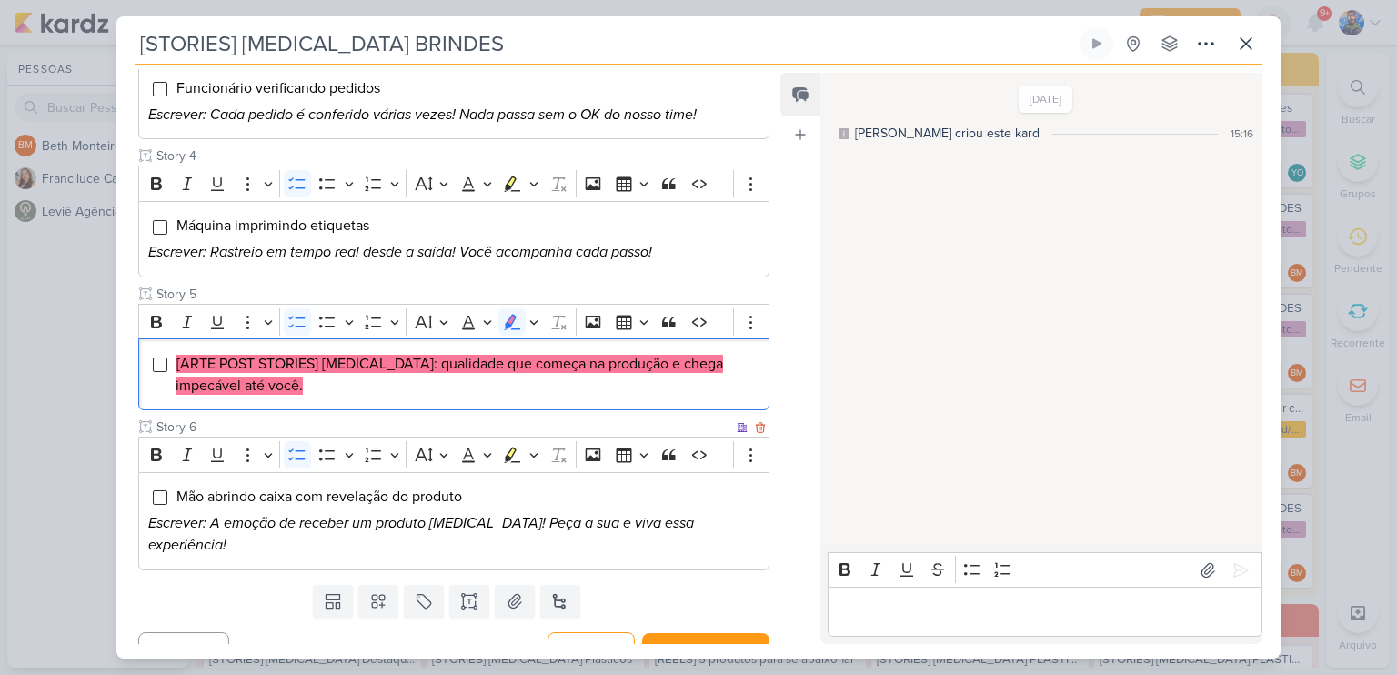
click at [552, 495] on li "Mão abrindo caixa com revelação do produto" at bounding box center [467, 497] width 584 height 22
click at [703, 633] on button "Salvar e Fechar" at bounding box center [705, 650] width 127 height 34
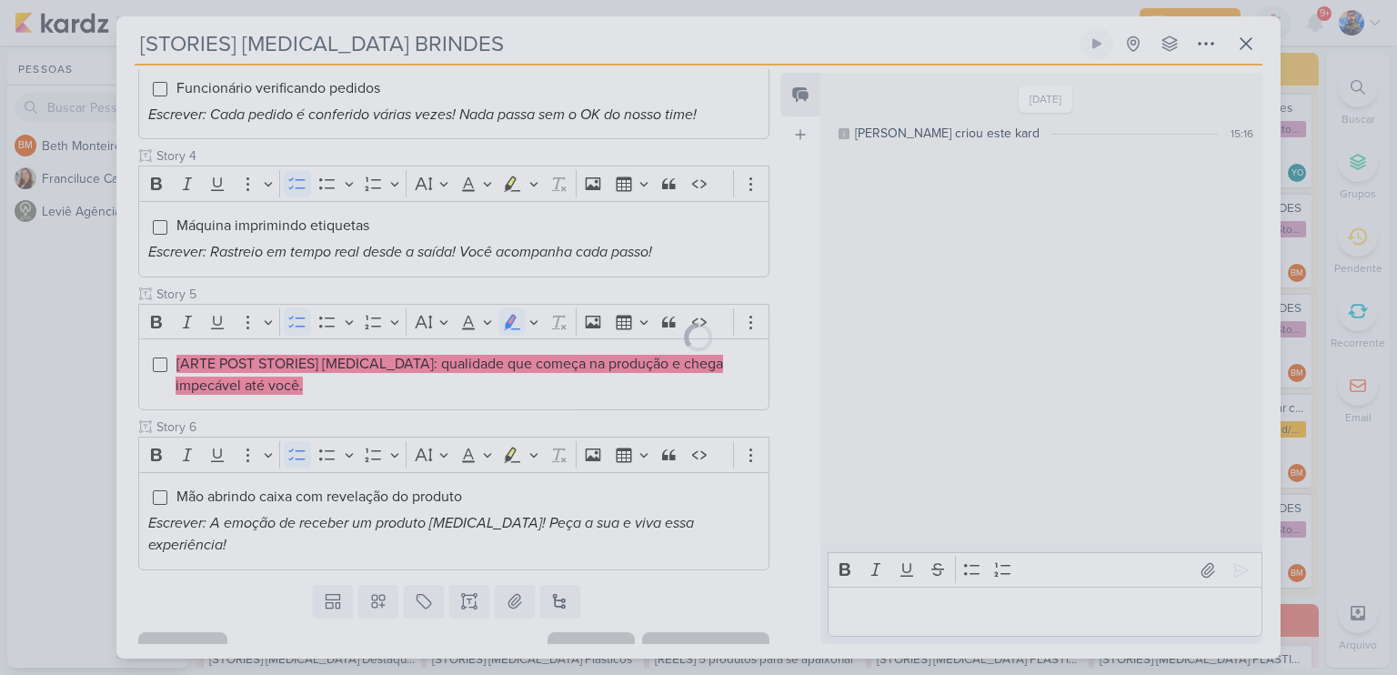
scroll to position [629, 0]
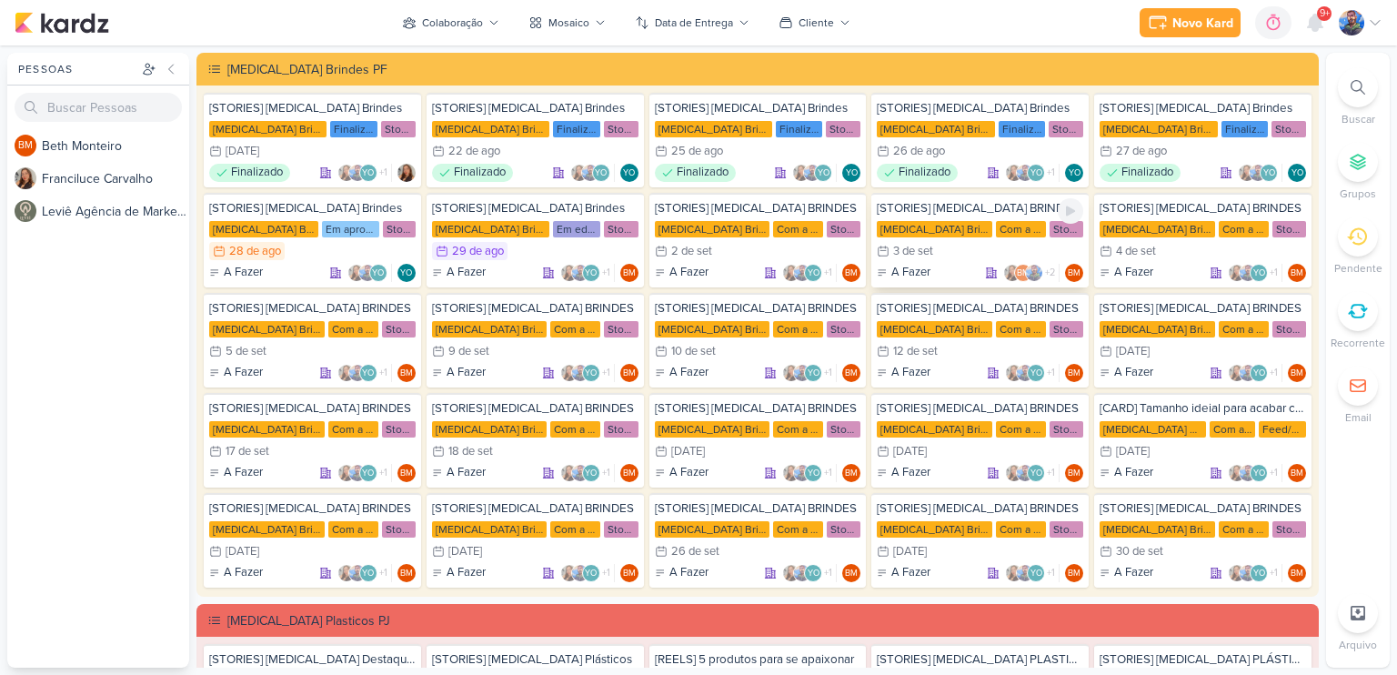
click at [939, 243] on div "3/9 [DATE]" at bounding box center [980, 251] width 206 height 18
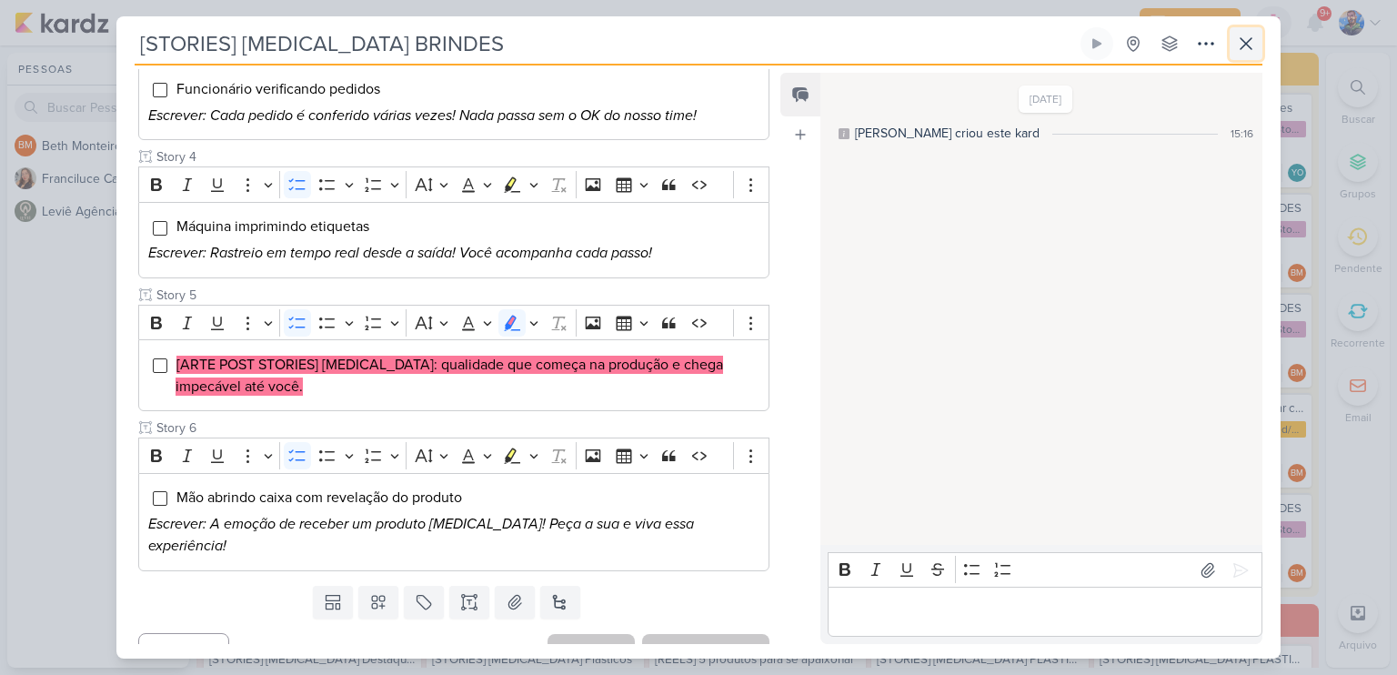
click at [1237, 50] on icon at bounding box center [1246, 44] width 22 height 22
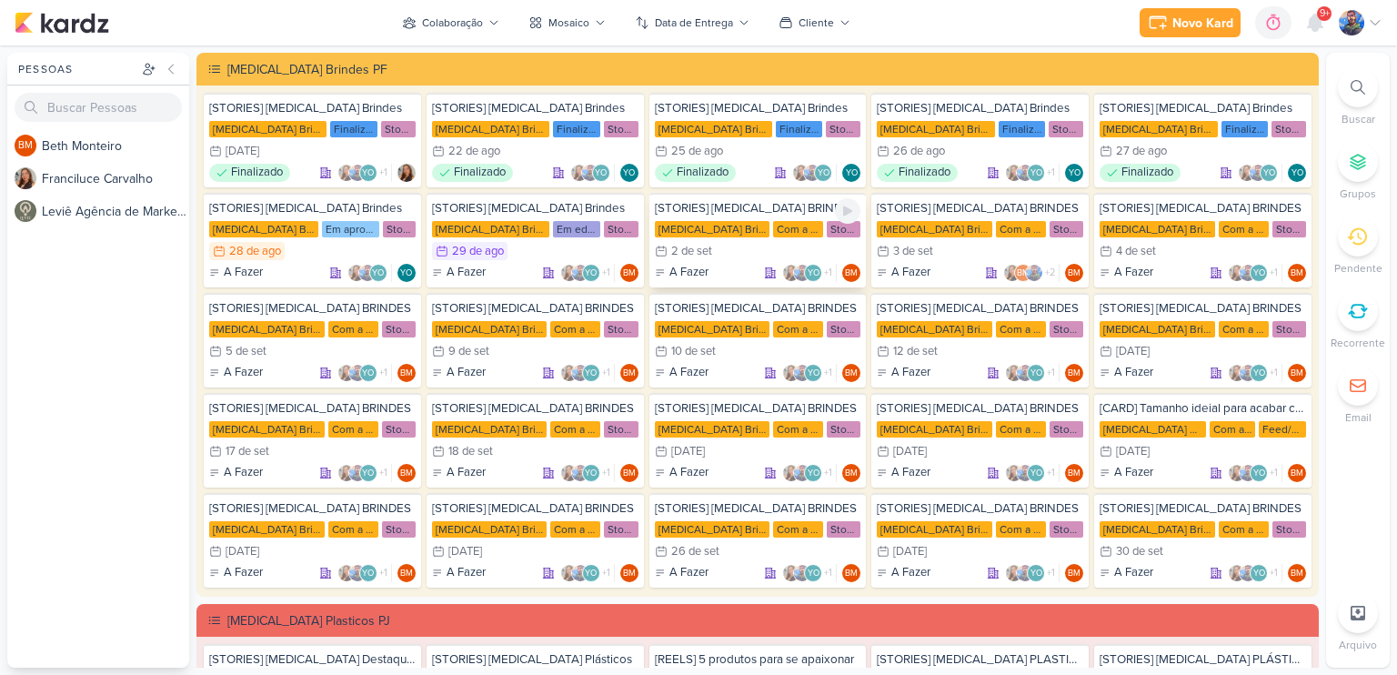
click at [706, 264] on div "A Fazer YO +1 BM" at bounding box center [758, 273] width 206 height 18
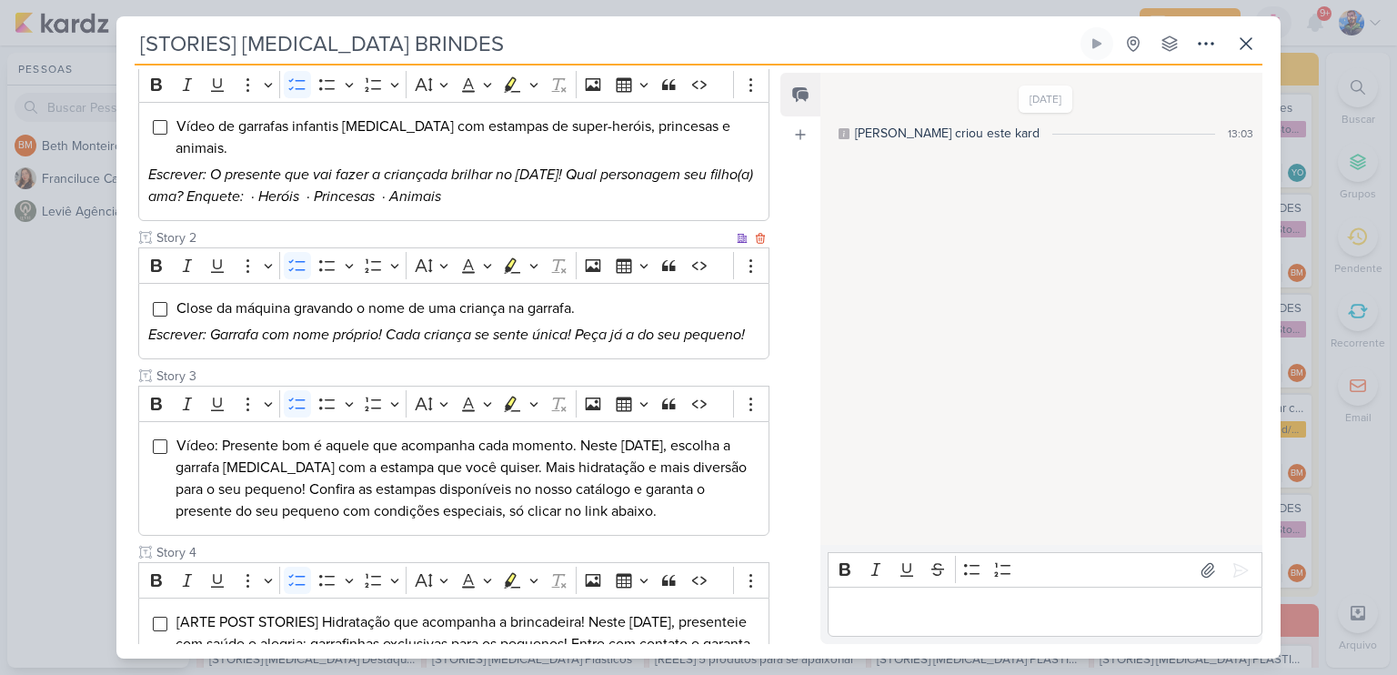
scroll to position [455, 0]
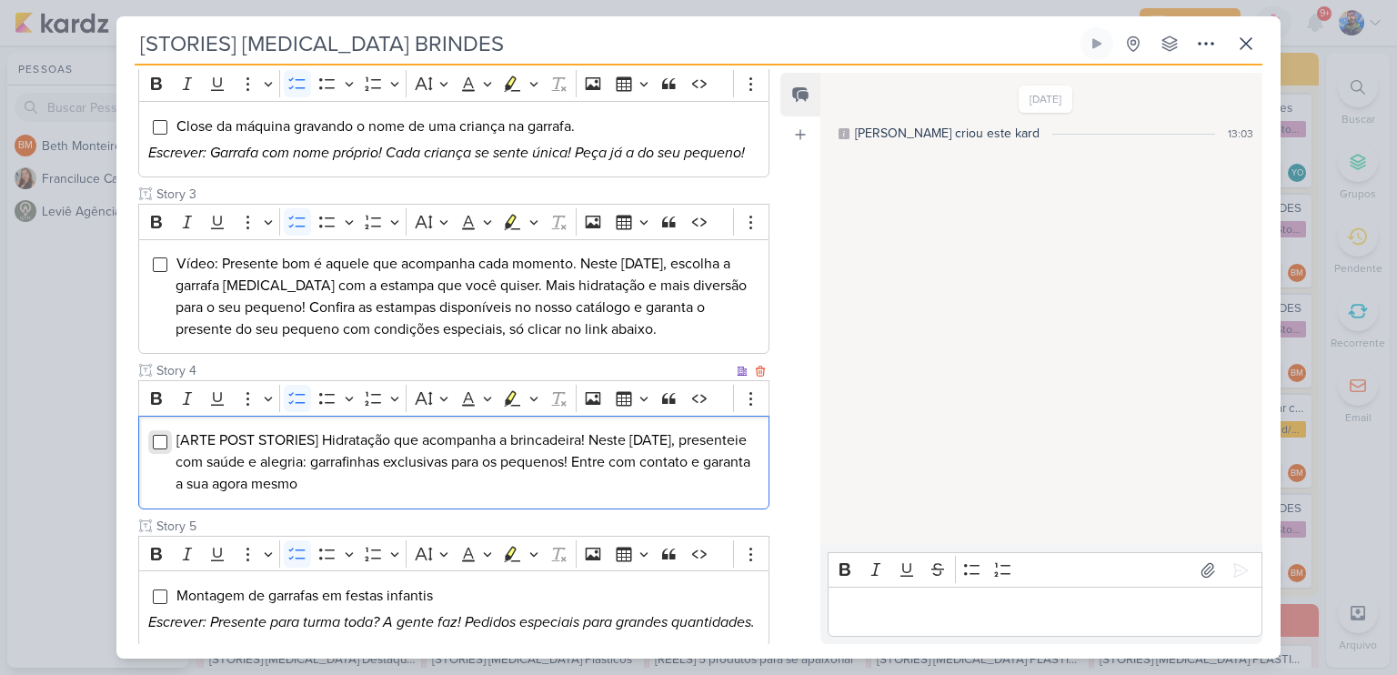
drag, startPoint x: 429, startPoint y: 465, endPoint x: 165, endPoint y: 414, distance: 268.6
click at [175, 429] on li "[ARTE POST STORIES] Hidratação que acompanha a brincadeira! Neste [DATE], prese…" at bounding box center [467, 461] width 584 height 65
click at [534, 389] on icon "Editor toolbar" at bounding box center [533, 398] width 9 height 18
click at [451, 421] on icon "Text highlight toolbar" at bounding box center [457, 430] width 18 height 18
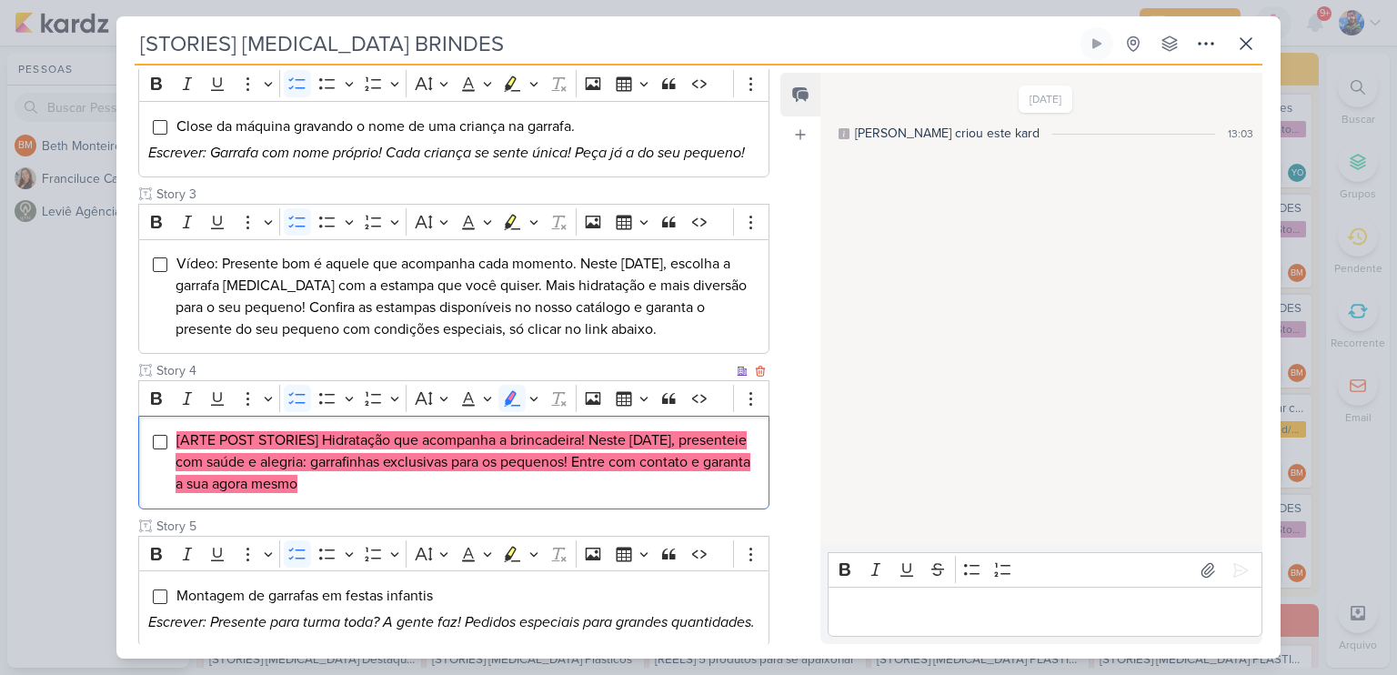
click at [455, 456] on li "[ARTE POST STORIES] Hidratação que acompanha a brincadeira! Neste [DATE], prese…" at bounding box center [467, 461] width 584 height 65
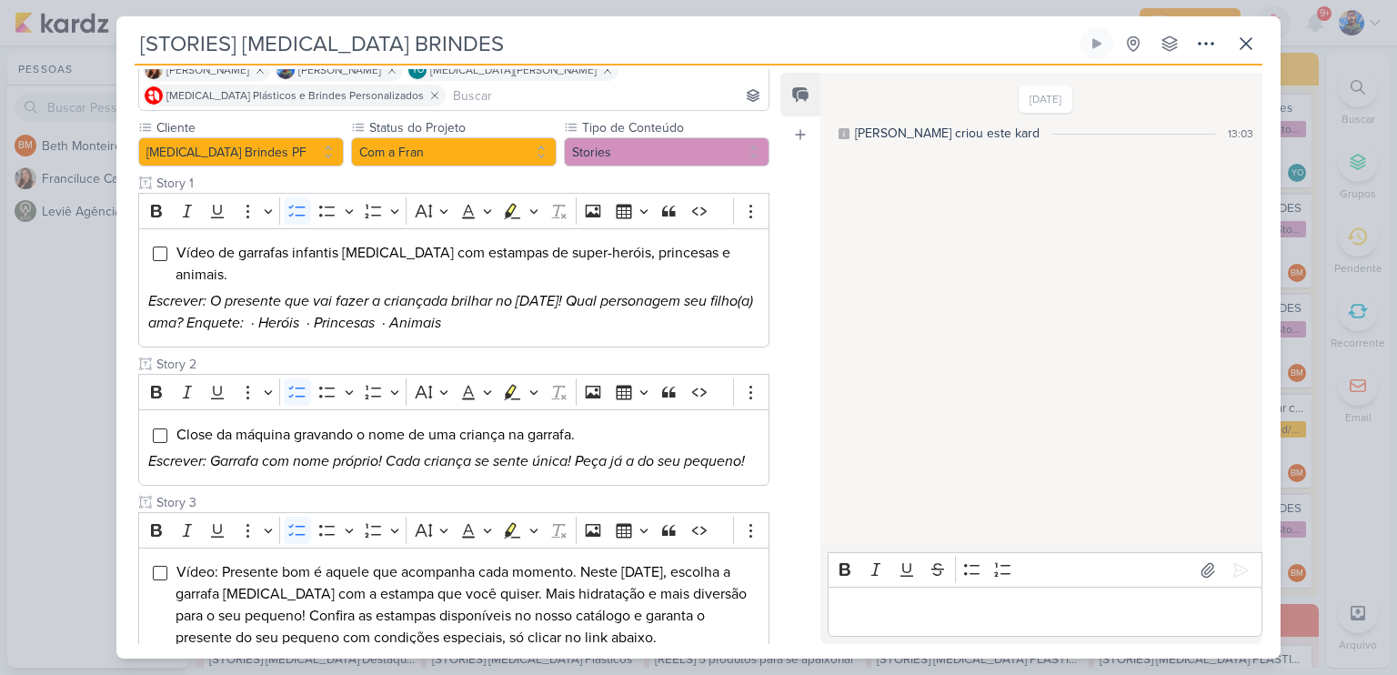
scroll to position [691, 0]
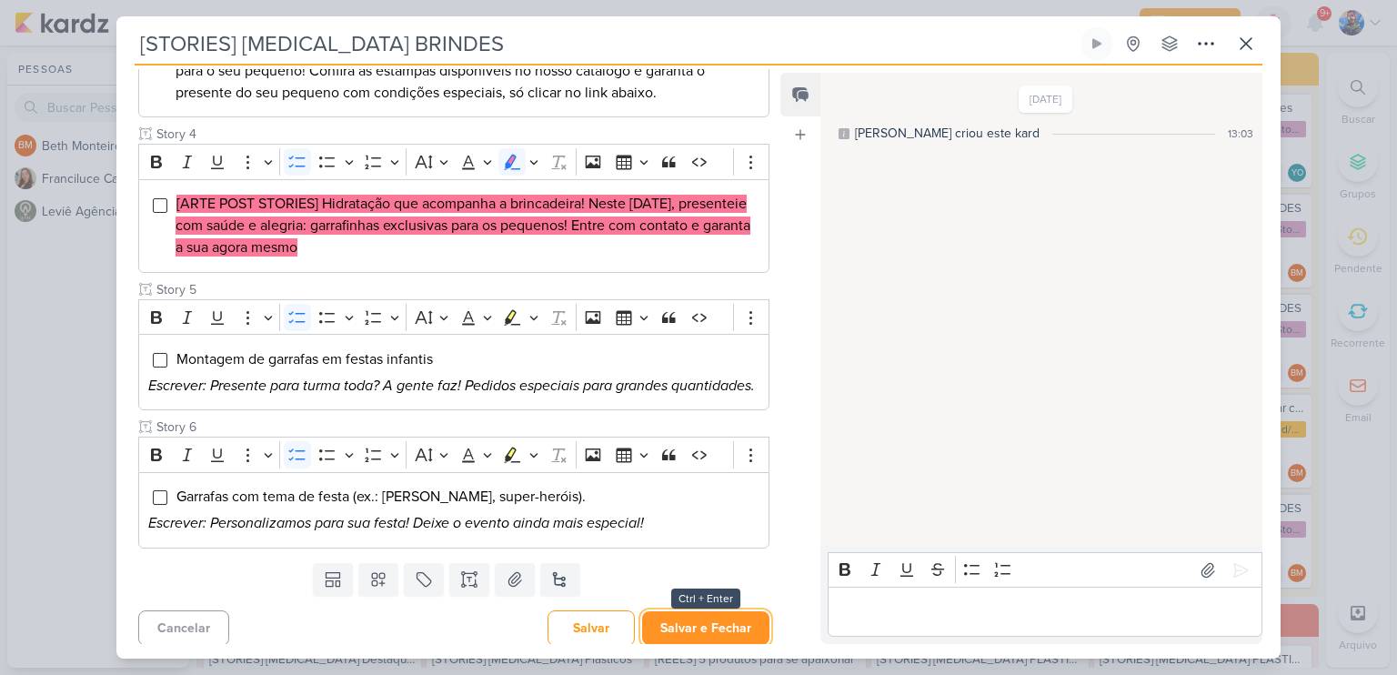
click at [708, 611] on button "Salvar e Fechar" at bounding box center [705, 628] width 127 height 34
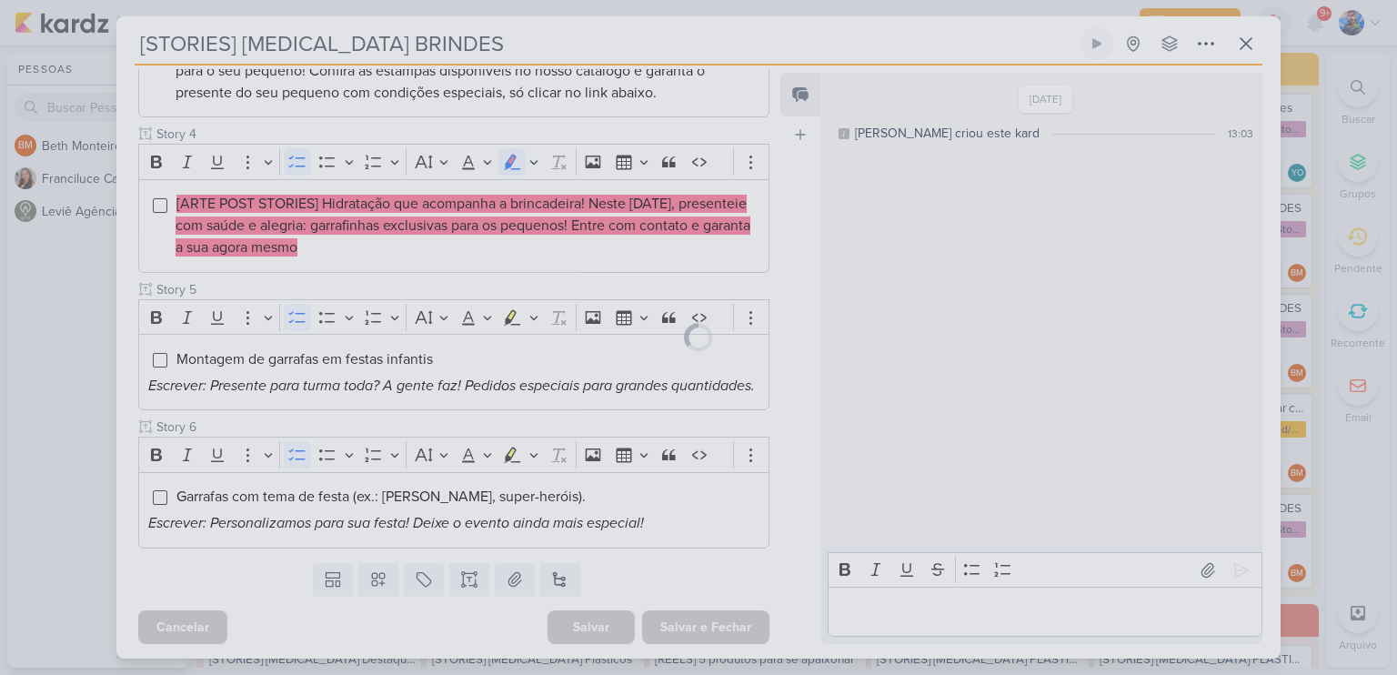
scroll to position [690, 0]
